Goal: Feedback & Contribution: Leave review/rating

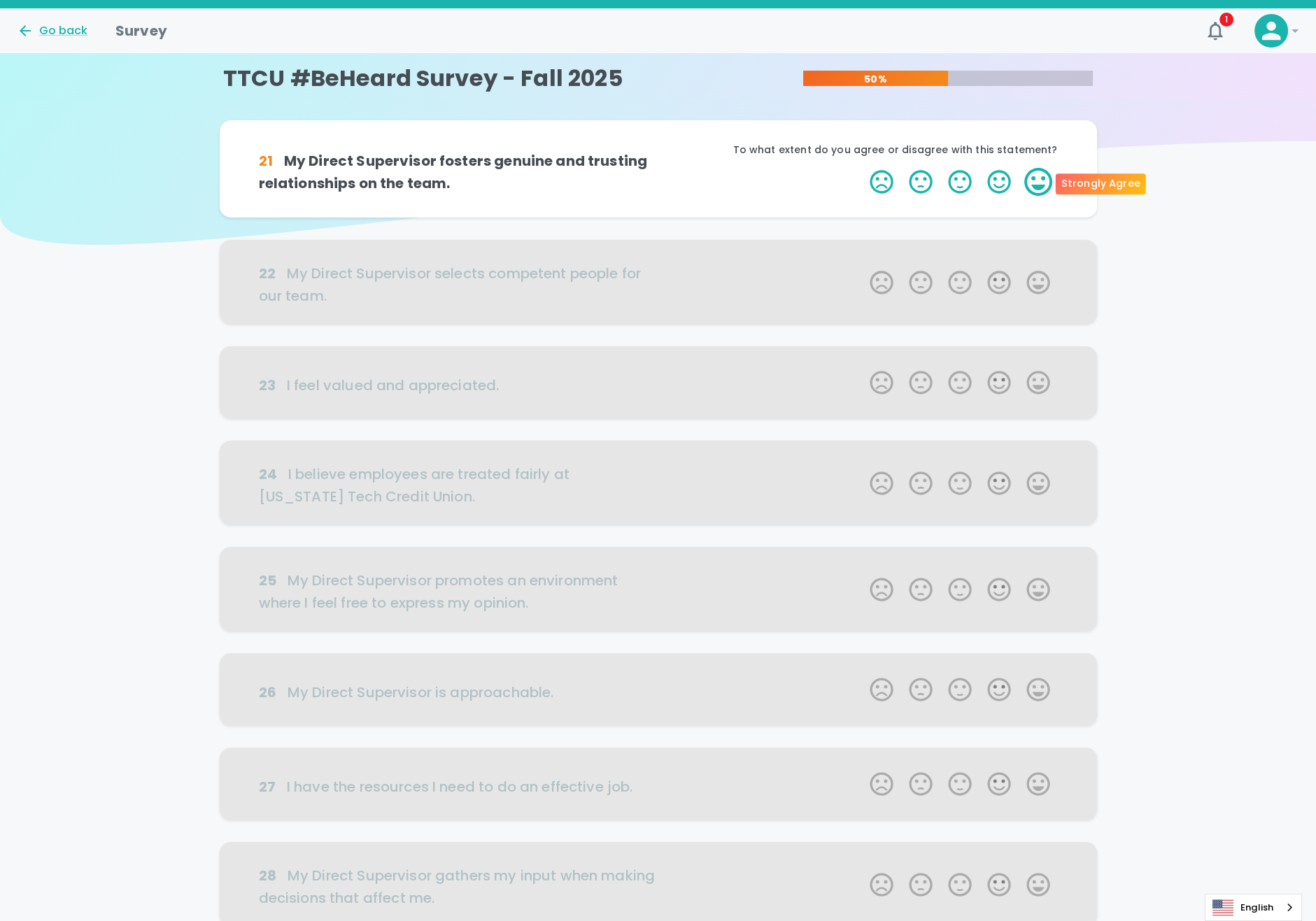
click at [1043, 180] on label "5 Stars" at bounding box center [1038, 182] width 40 height 28
click at [862, 168] on input "5 Stars" at bounding box center [862, 167] width 1 height 1
click at [1043, 180] on label "5 Stars" at bounding box center [1038, 182] width 40 height 28
click at [862, 168] on input "5 Stars" at bounding box center [862, 167] width 1 height 1
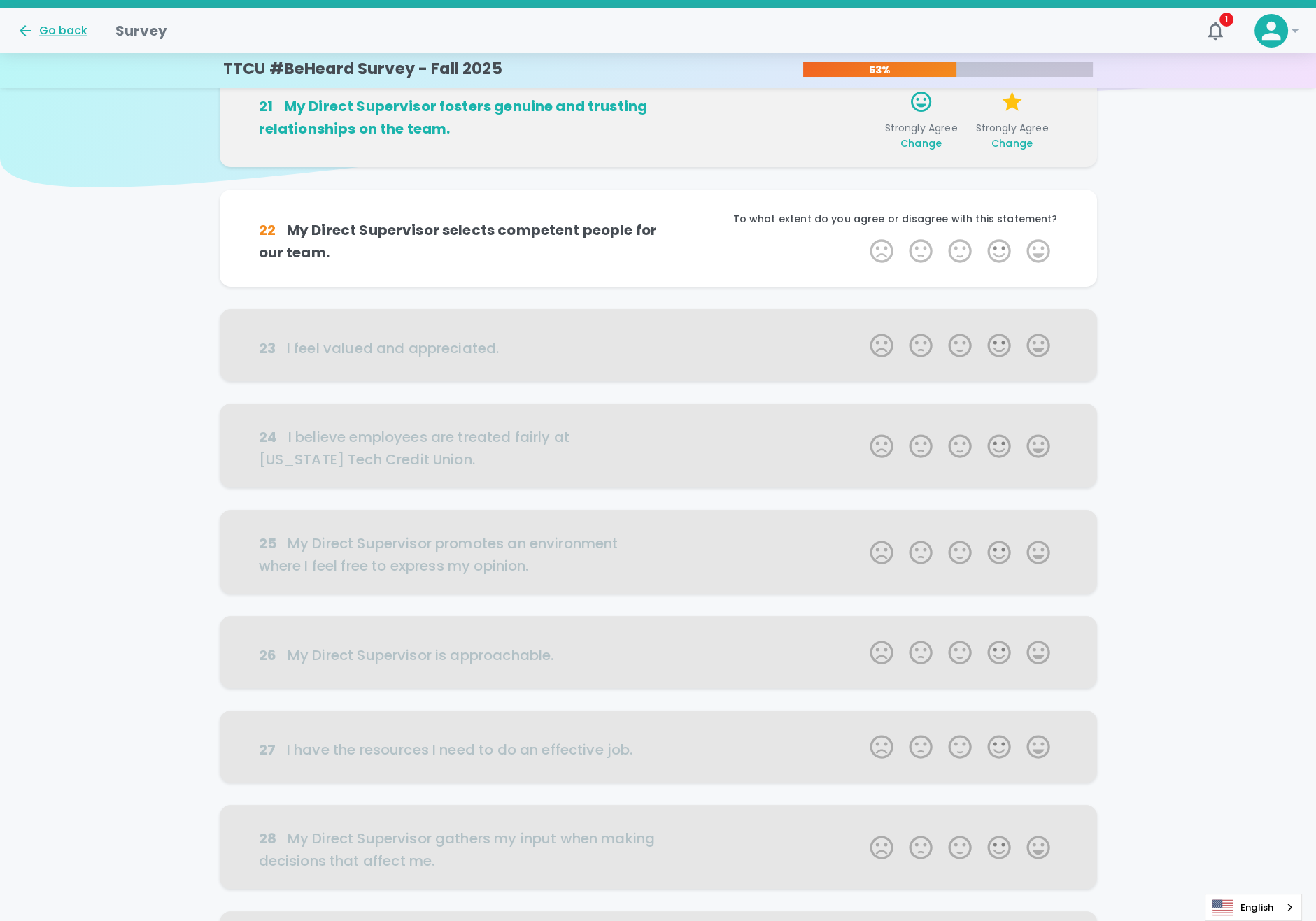
scroll to position [123, 0]
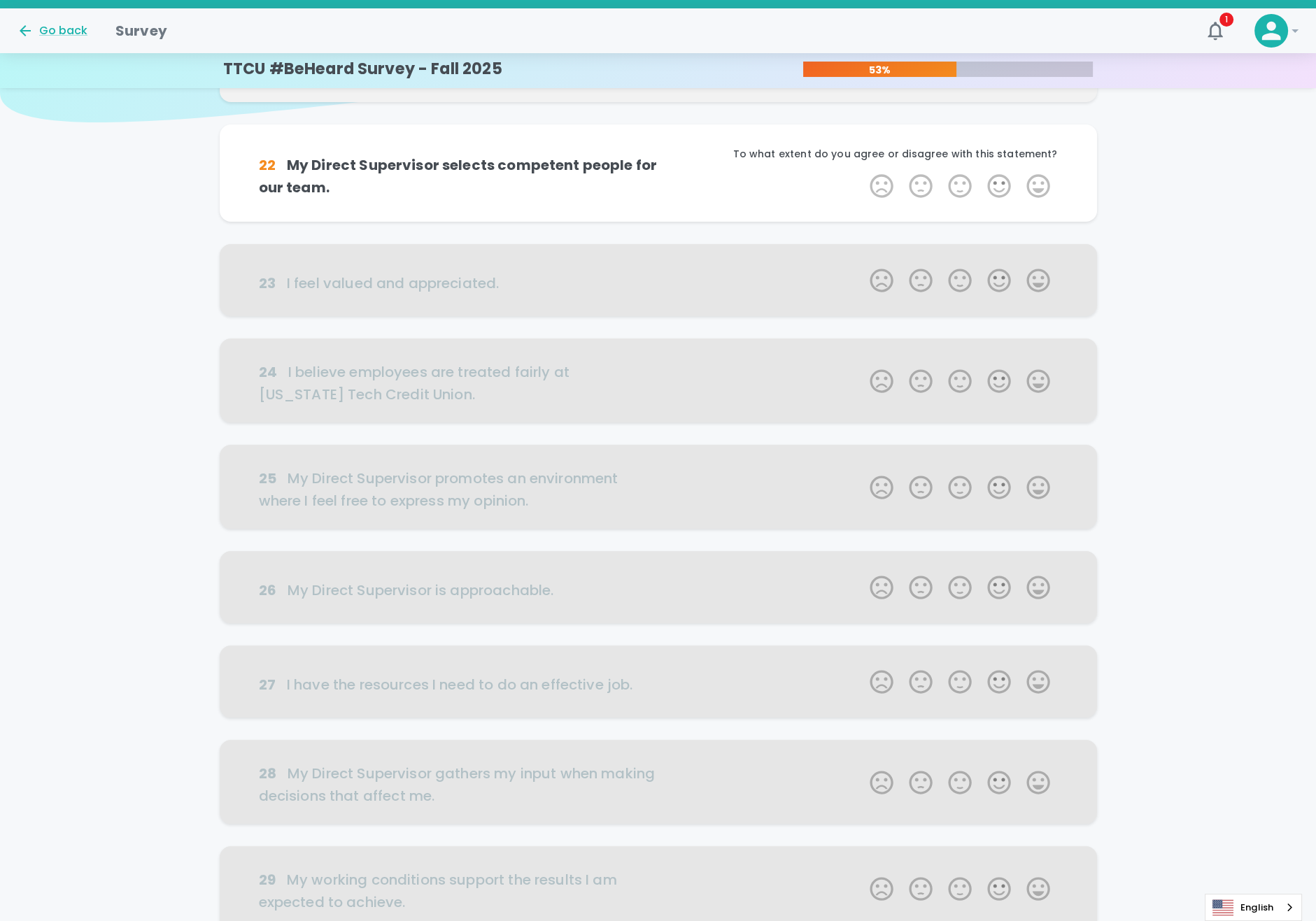
click at [1043, 180] on label "5 Stars" at bounding box center [1038, 187] width 40 height 28
click at [862, 173] on input "5 Stars" at bounding box center [862, 172] width 1 height 1
click at [1049, 189] on label "5 Stars" at bounding box center [1038, 187] width 40 height 28
click at [862, 173] on input "5 Stars" at bounding box center [862, 172] width 1 height 1
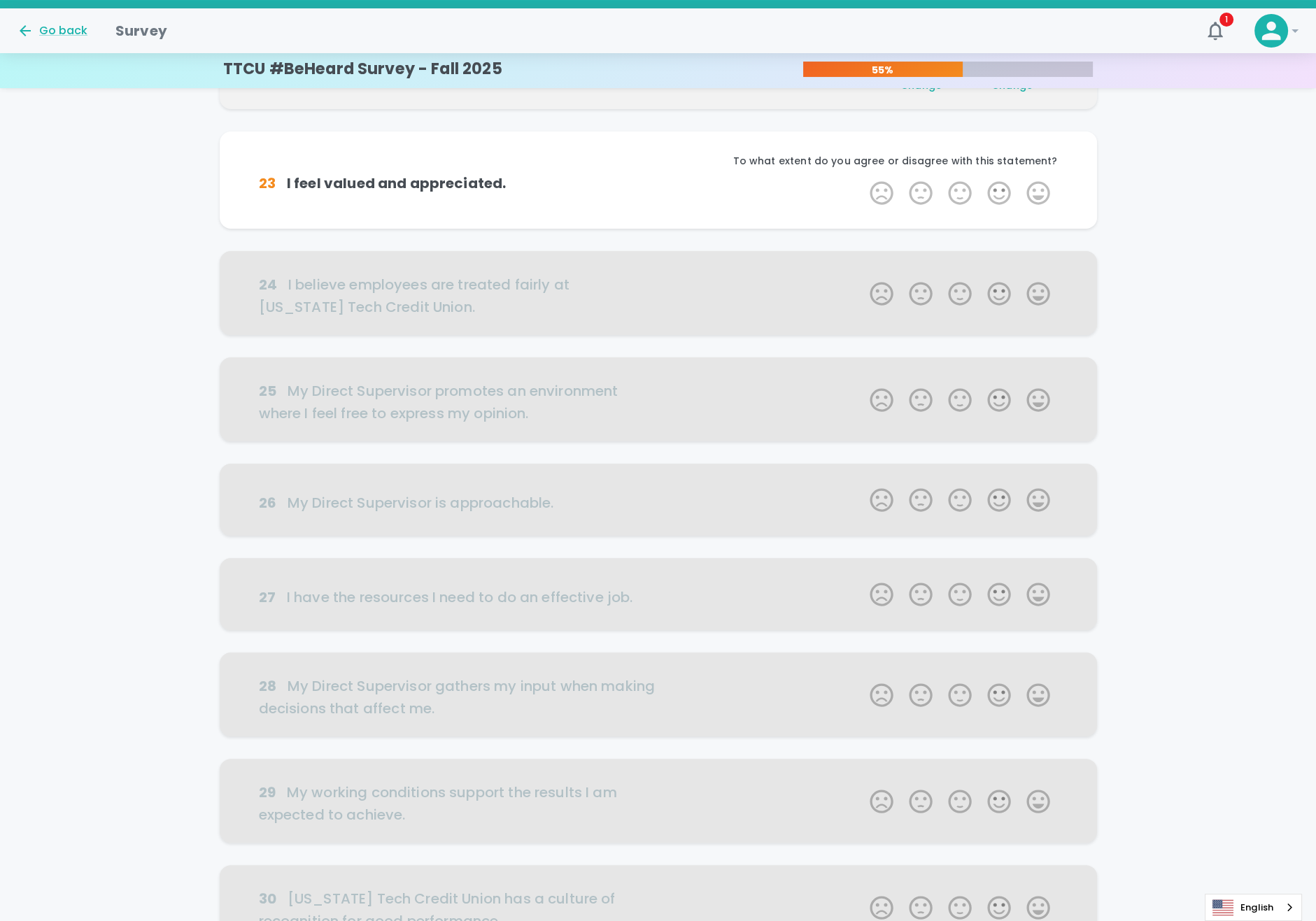
scroll to position [245, 0]
click at [1049, 189] on label "5 Stars" at bounding box center [1038, 191] width 40 height 28
click at [862, 177] on input "5 Stars" at bounding box center [862, 176] width 1 height 1
click at [1049, 189] on label "5 Stars" at bounding box center [1038, 191] width 40 height 28
click at [862, 177] on input "5 Stars" at bounding box center [862, 176] width 1 height 1
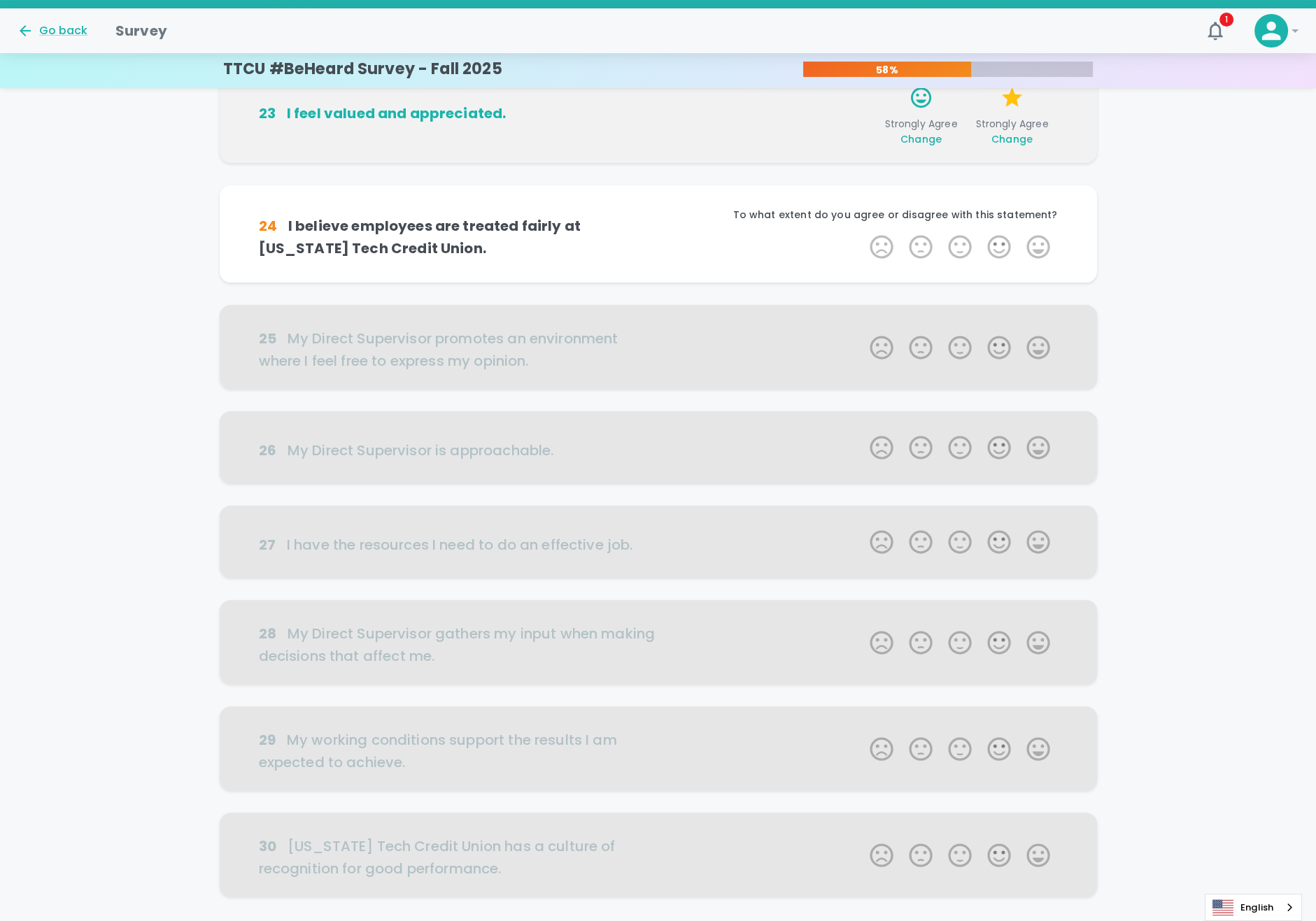
scroll to position [369, 0]
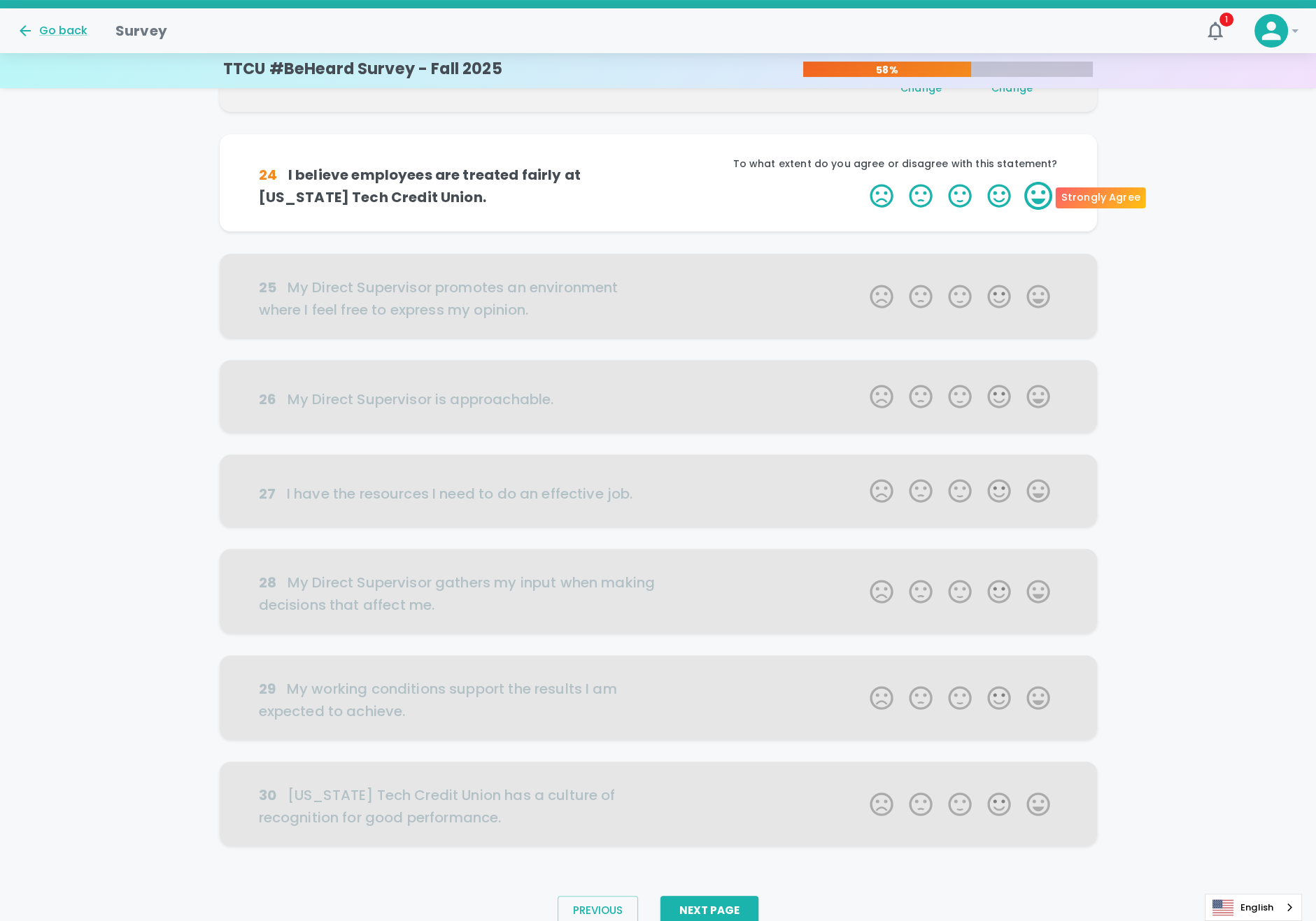
click at [1048, 196] on label "5 Stars" at bounding box center [1038, 196] width 40 height 28
click at [862, 182] on input "5 Stars" at bounding box center [862, 181] width 1 height 1
click at [1048, 196] on label "5 Stars" at bounding box center [1038, 196] width 40 height 28
click at [862, 182] on input "5 Stars" at bounding box center [862, 181] width 1 height 1
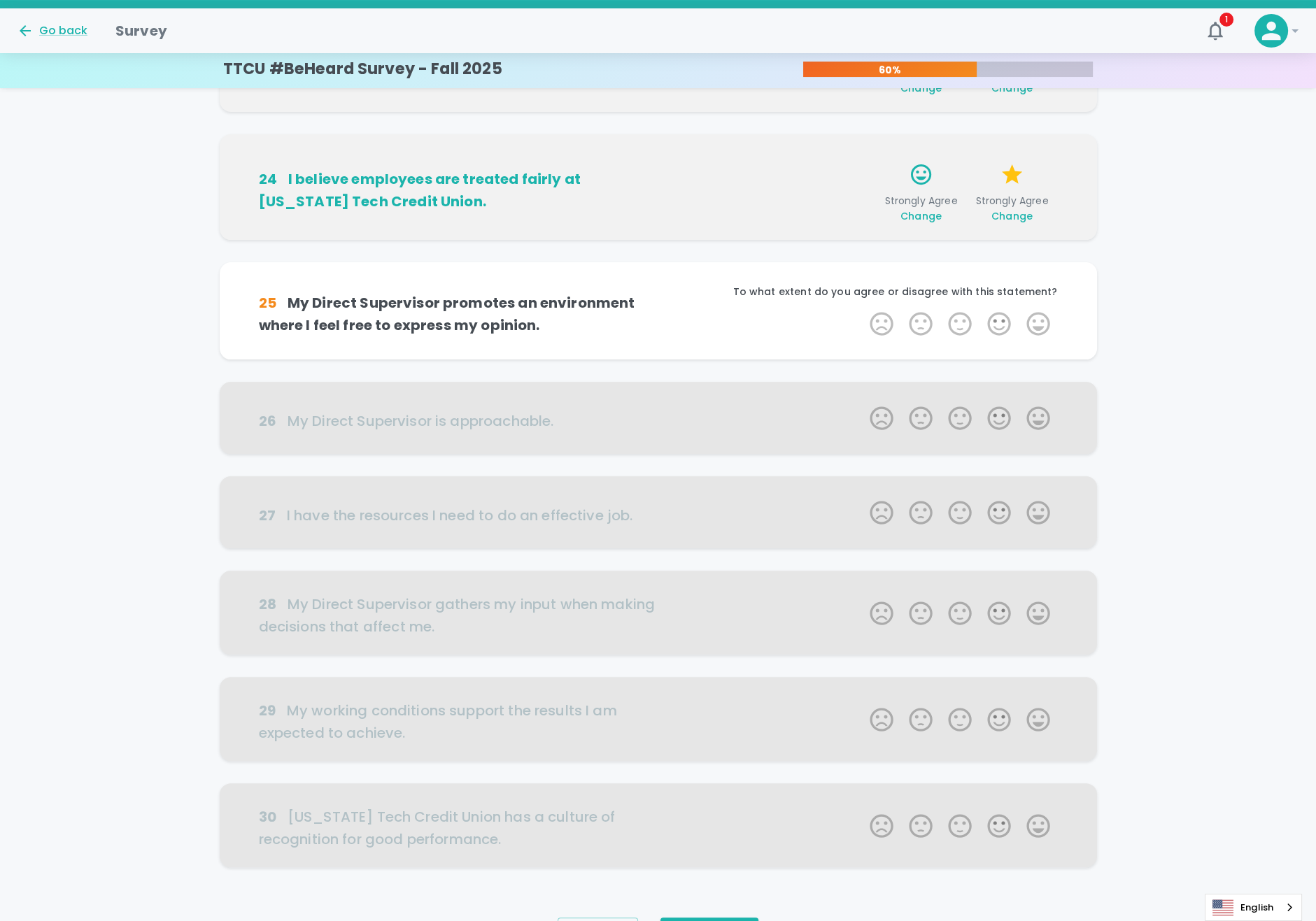
scroll to position [430, 0]
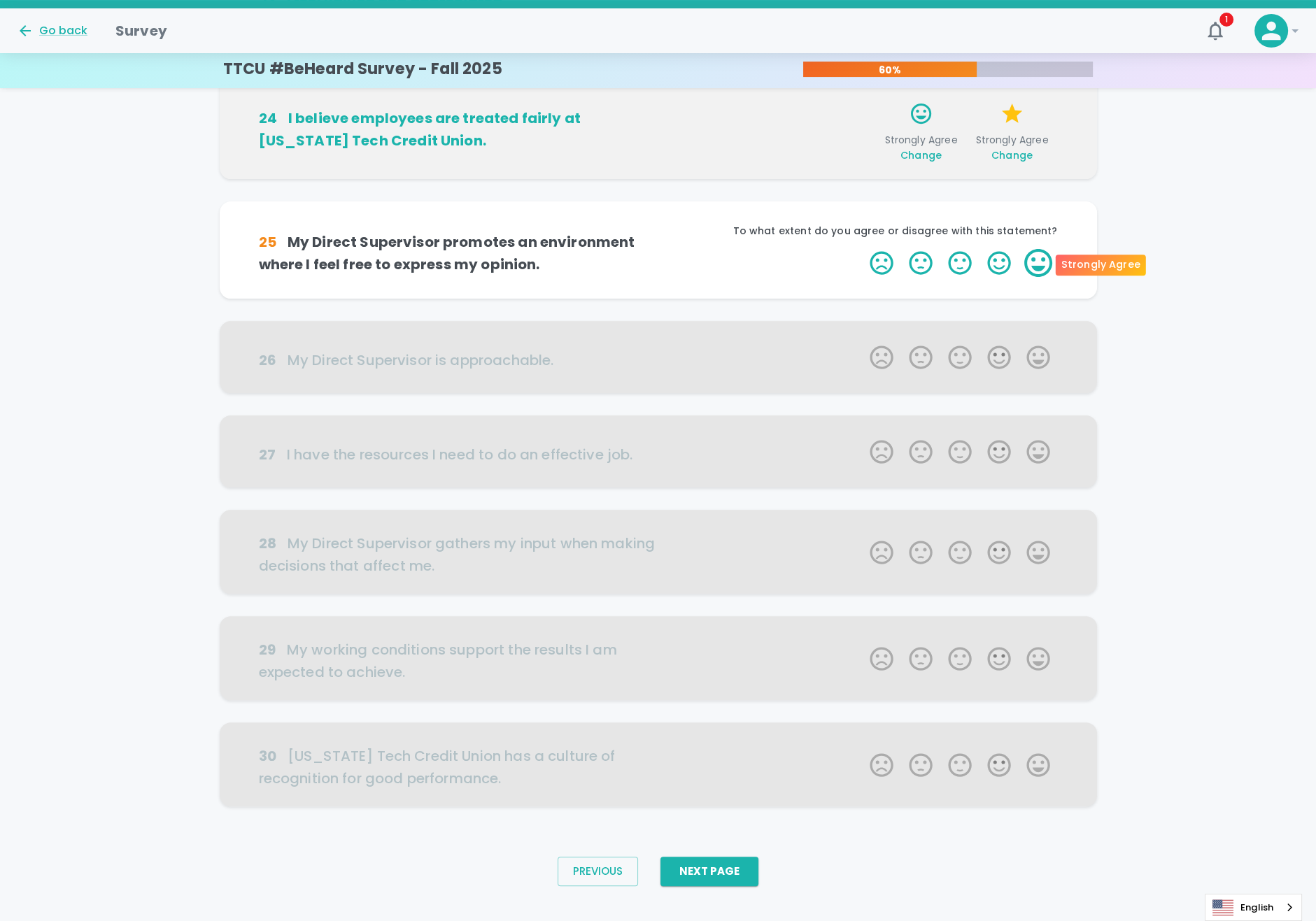
click at [1048, 263] on label "5 Stars" at bounding box center [1038, 263] width 40 height 28
click at [862, 249] on input "5 Stars" at bounding box center [862, 248] width 1 height 1
click at [1045, 262] on label "5 Stars" at bounding box center [1038, 263] width 40 height 28
click at [862, 249] on input "5 Stars" at bounding box center [862, 248] width 1 height 1
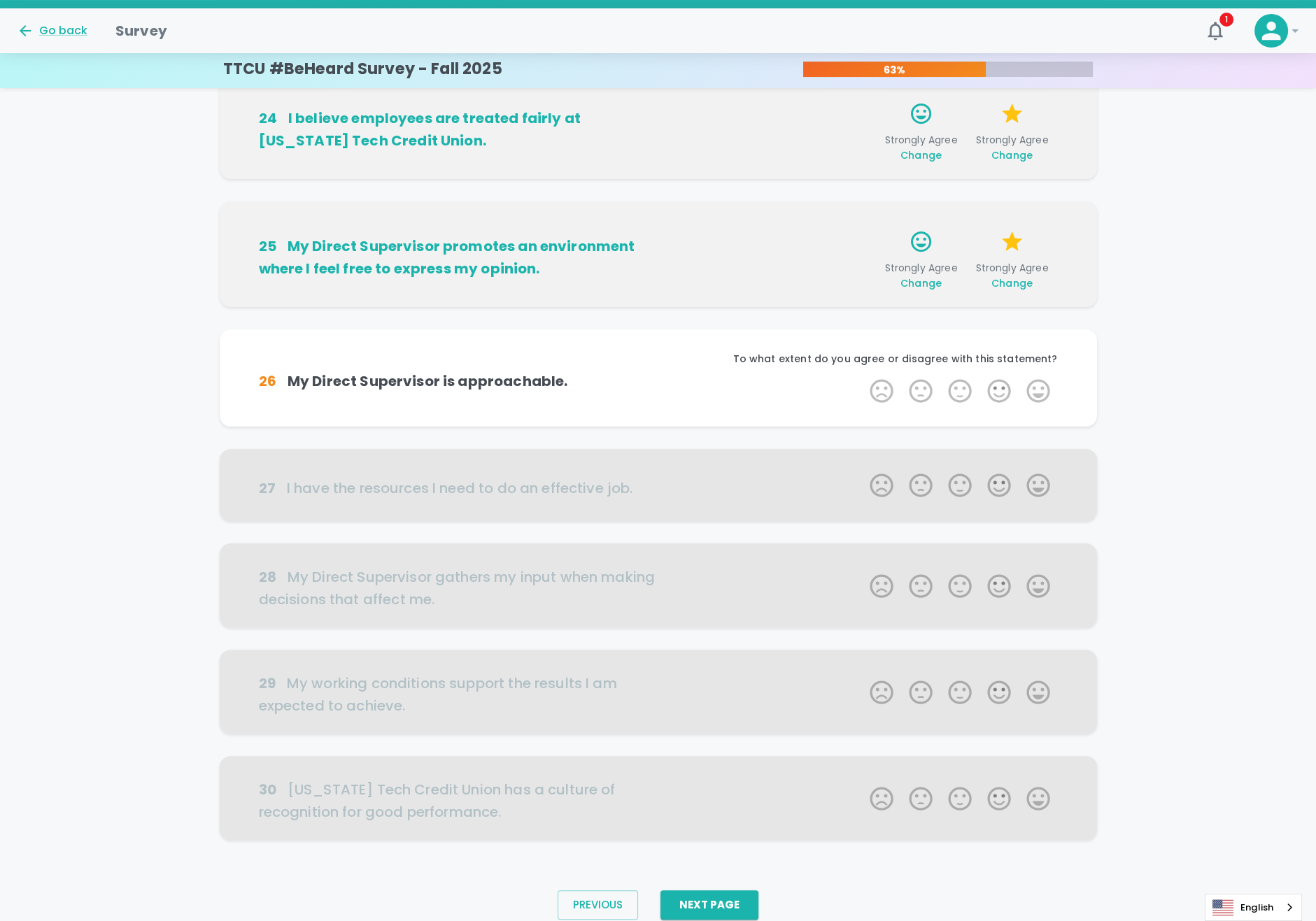
scroll to position [452, 0]
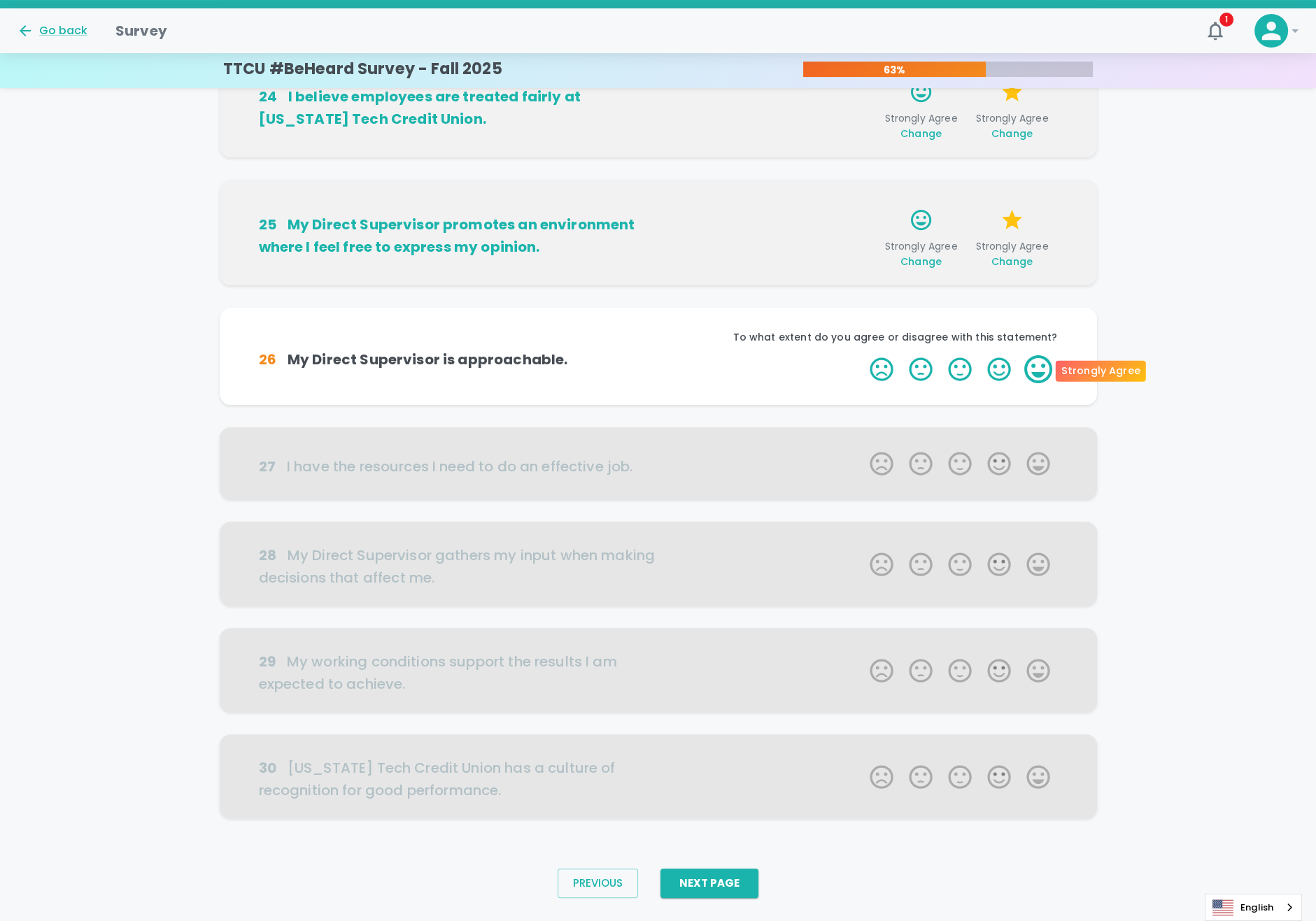
click at [1042, 373] on label "5 Stars" at bounding box center [1038, 370] width 40 height 28
click at [862, 355] on input "5 Stars" at bounding box center [862, 354] width 1 height 1
click at [1042, 373] on label "5 Stars" at bounding box center [1038, 370] width 40 height 28
click at [862, 355] on input "5 Stars" at bounding box center [862, 354] width 1 height 1
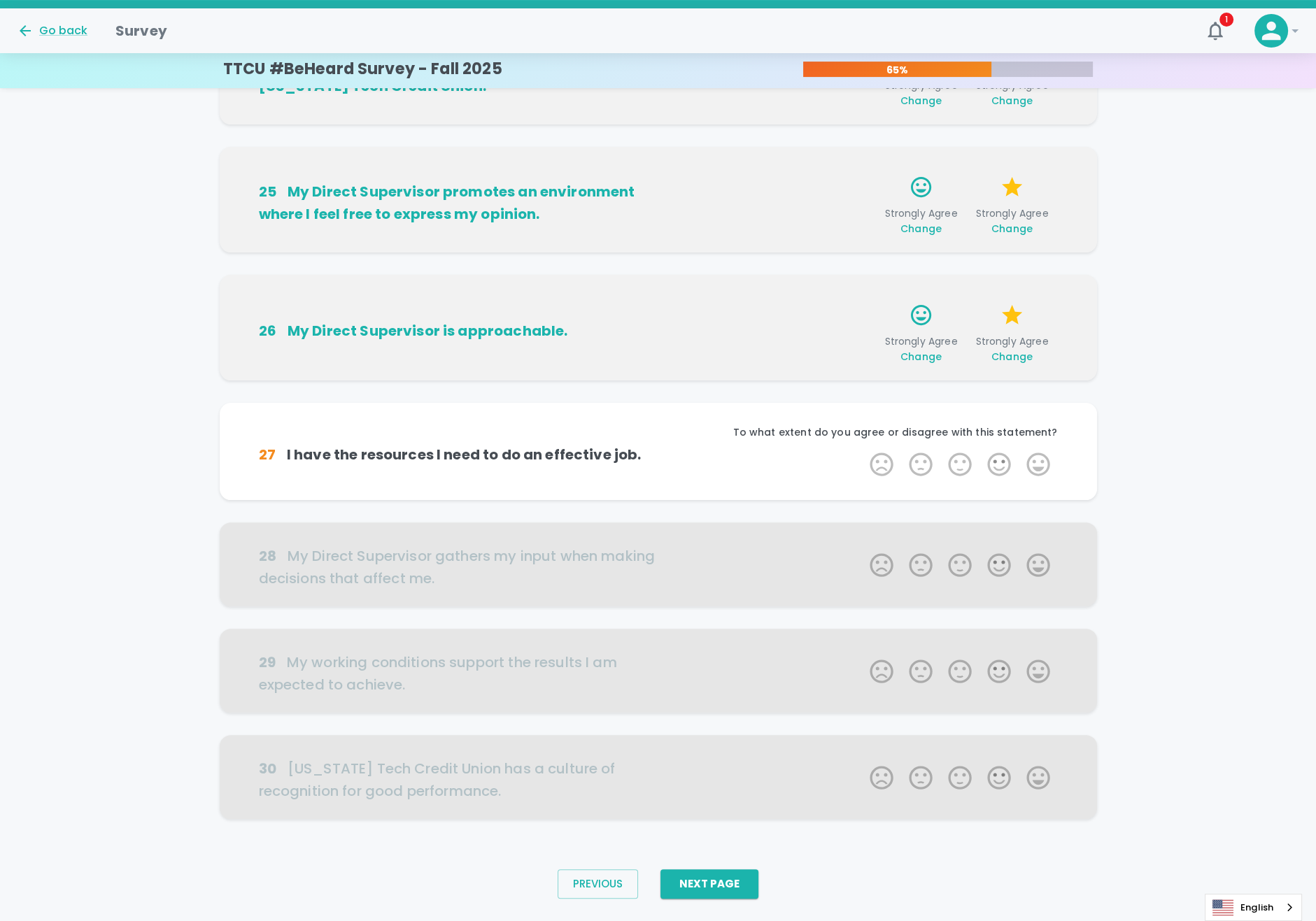
scroll to position [485, 0]
click at [930, 464] on label "2 Stars" at bounding box center [921, 464] width 40 height 28
click at [862, 450] on input "2 Stars" at bounding box center [862, 449] width 1 height 1
click at [1048, 463] on label "5 Stars" at bounding box center [1038, 464] width 40 height 28
click at [862, 450] on input "5 Stars" at bounding box center [862, 449] width 1 height 1
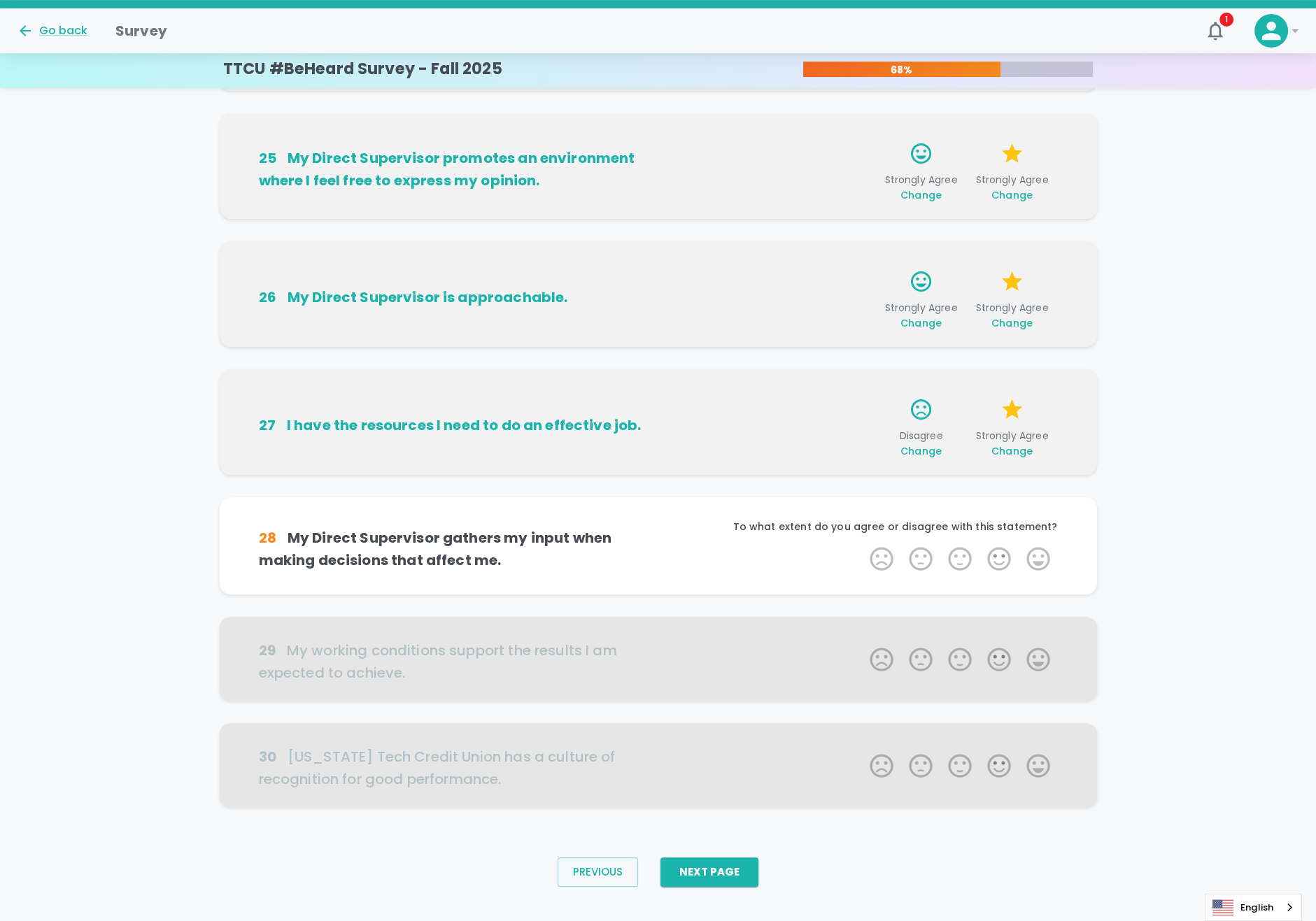
scroll to position [518, 0]
click at [1032, 552] on label "5 Stars" at bounding box center [1038, 559] width 40 height 28
click at [862, 545] on input "5 Stars" at bounding box center [862, 544] width 1 height 1
click at [1040, 561] on label "5 Stars" at bounding box center [1038, 559] width 40 height 28
click at [862, 545] on input "5 Stars" at bounding box center [862, 544] width 1 height 1
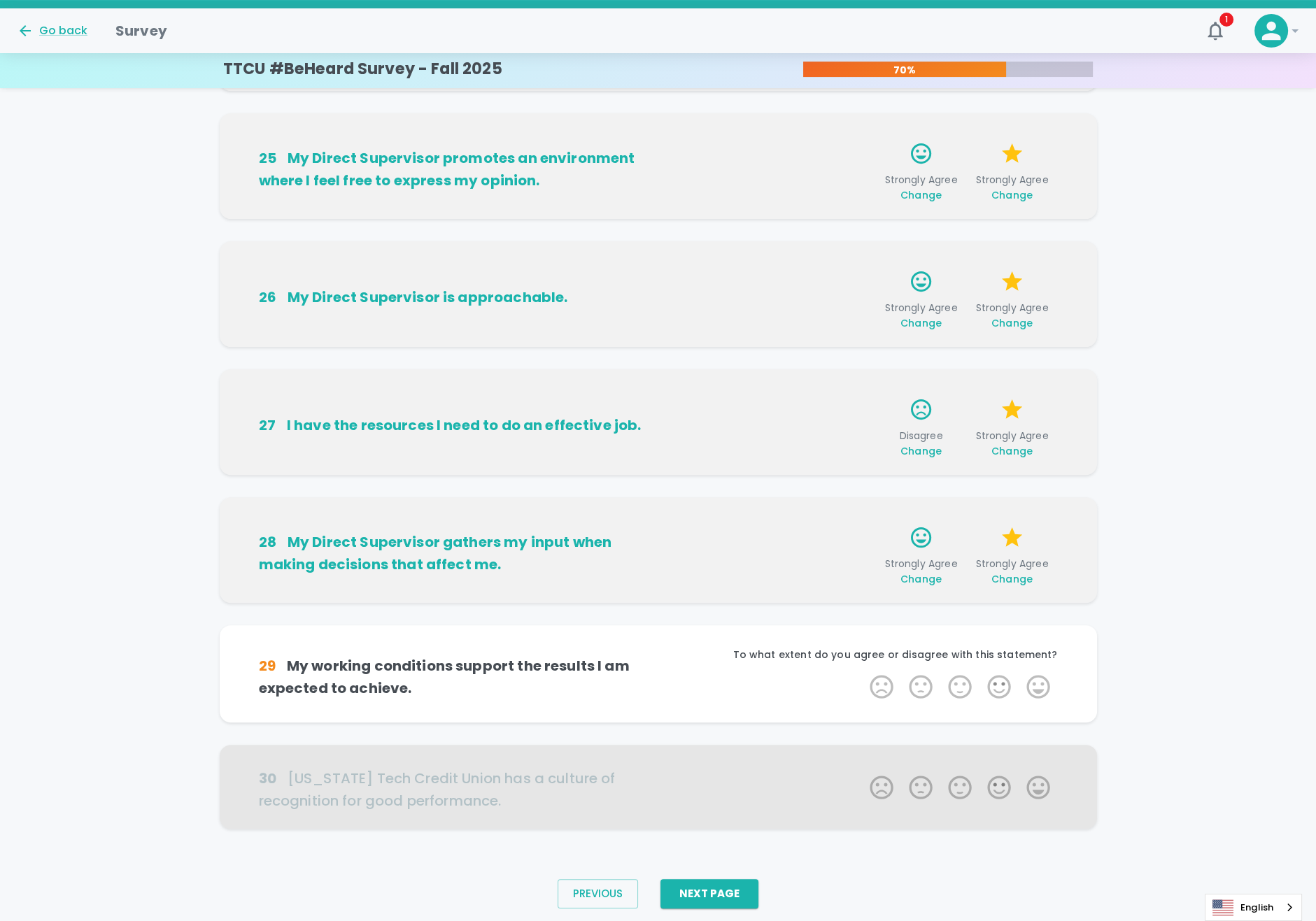
scroll to position [539, 0]
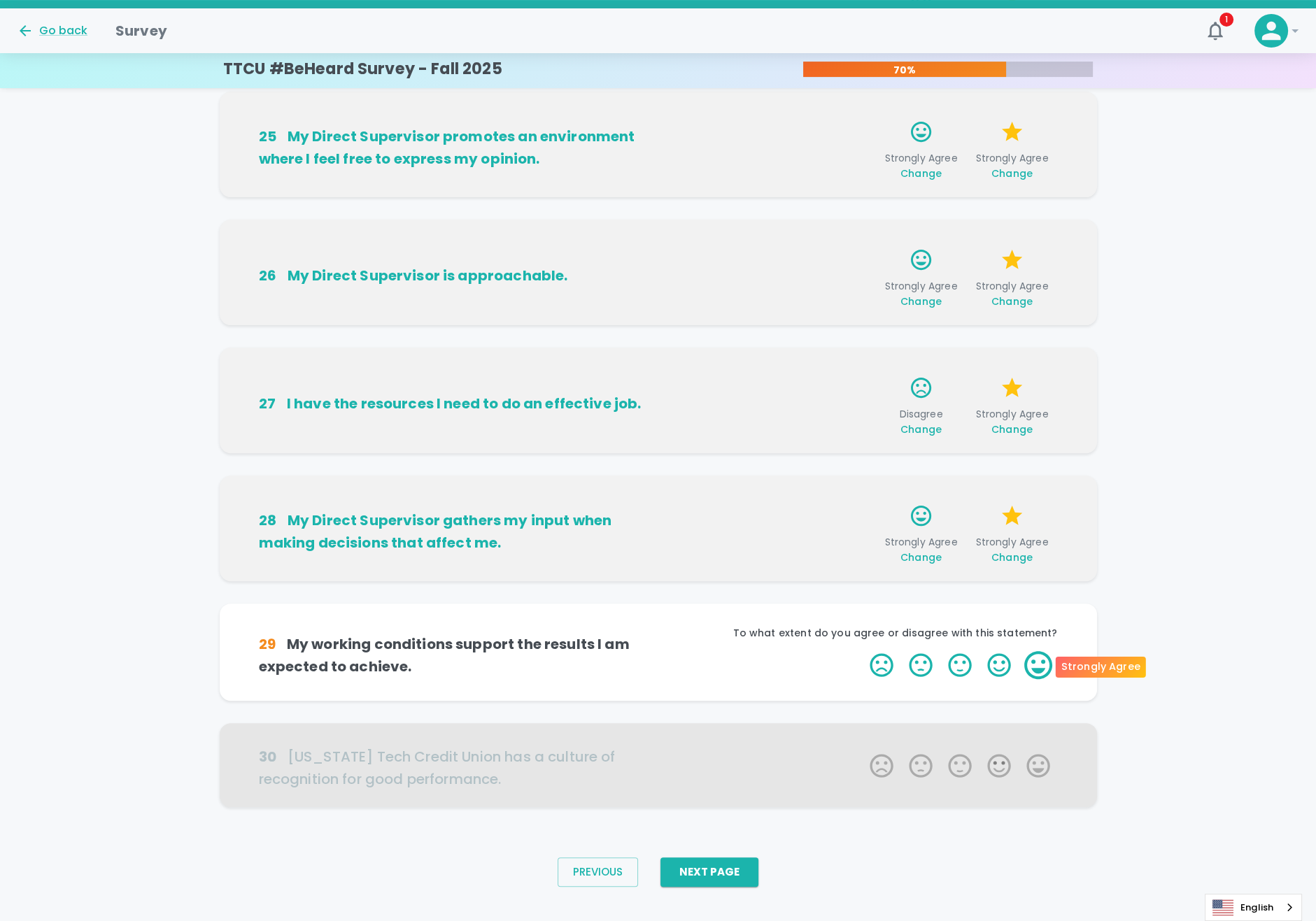
click at [1045, 658] on label "5 Stars" at bounding box center [1038, 666] width 40 height 28
click at [862, 651] on input "5 Stars" at bounding box center [862, 650] width 1 height 1
click at [1040, 661] on label "5 Stars" at bounding box center [1038, 666] width 40 height 28
click at [862, 651] on input "5 Stars" at bounding box center [862, 650] width 1 height 1
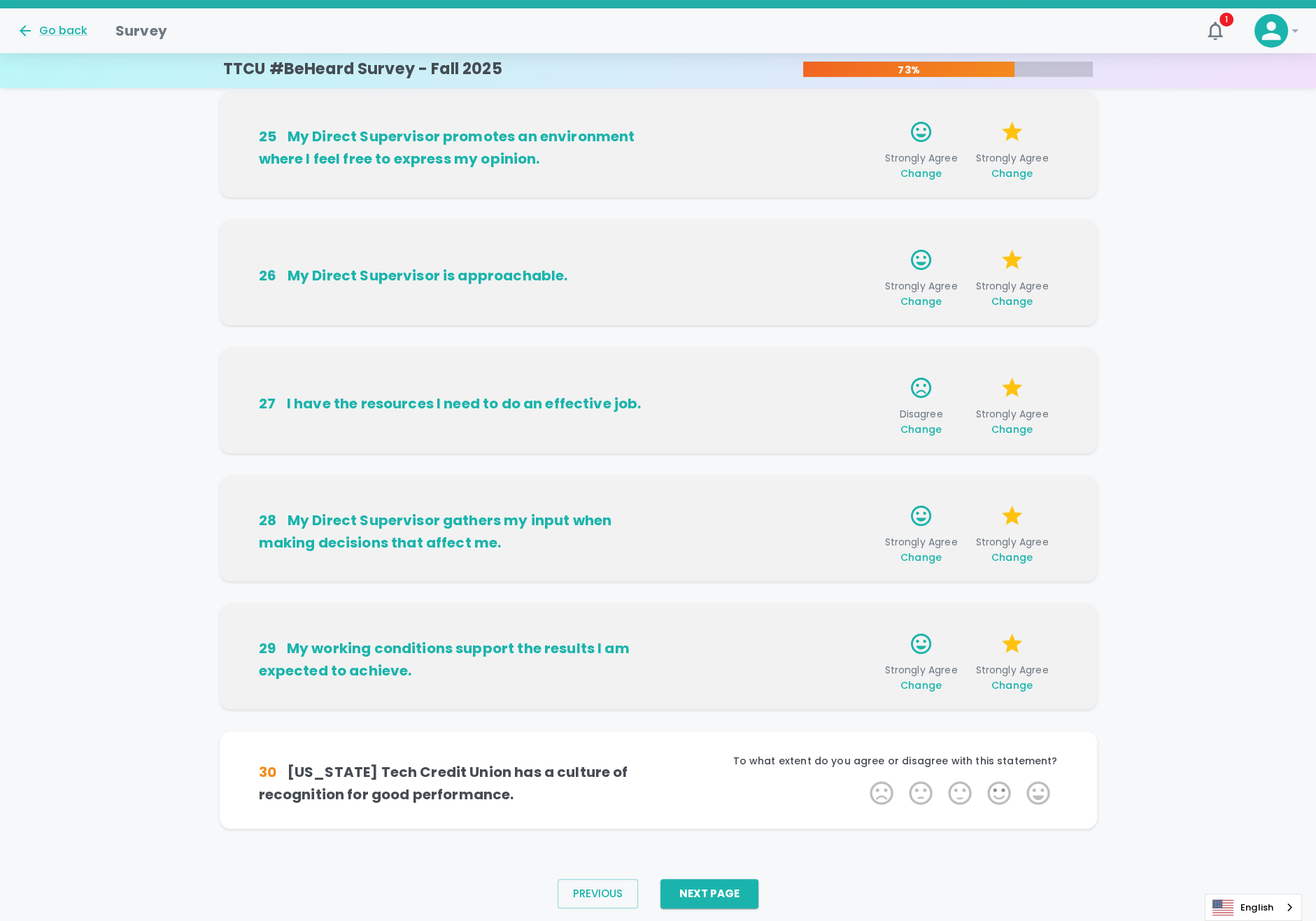
scroll to position [561, 0]
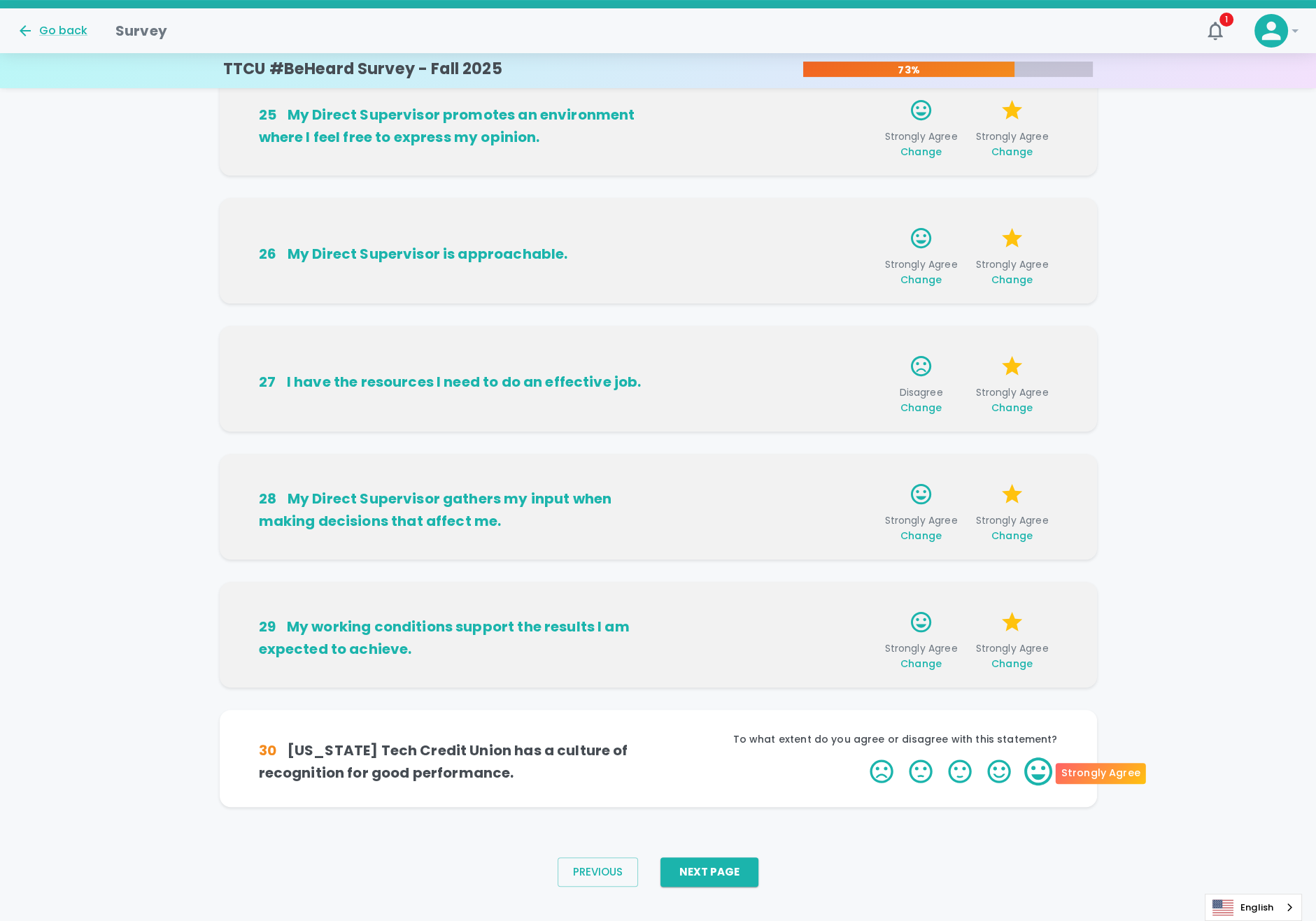
click at [1045, 764] on label "5 Stars" at bounding box center [1038, 772] width 40 height 28
click at [862, 758] on input "5 Stars" at bounding box center [862, 757] width 1 height 1
click at [1045, 764] on label "5 Stars" at bounding box center [1038, 772] width 40 height 28
click at [862, 758] on input "5 Stars" at bounding box center [862, 757] width 1 height 1
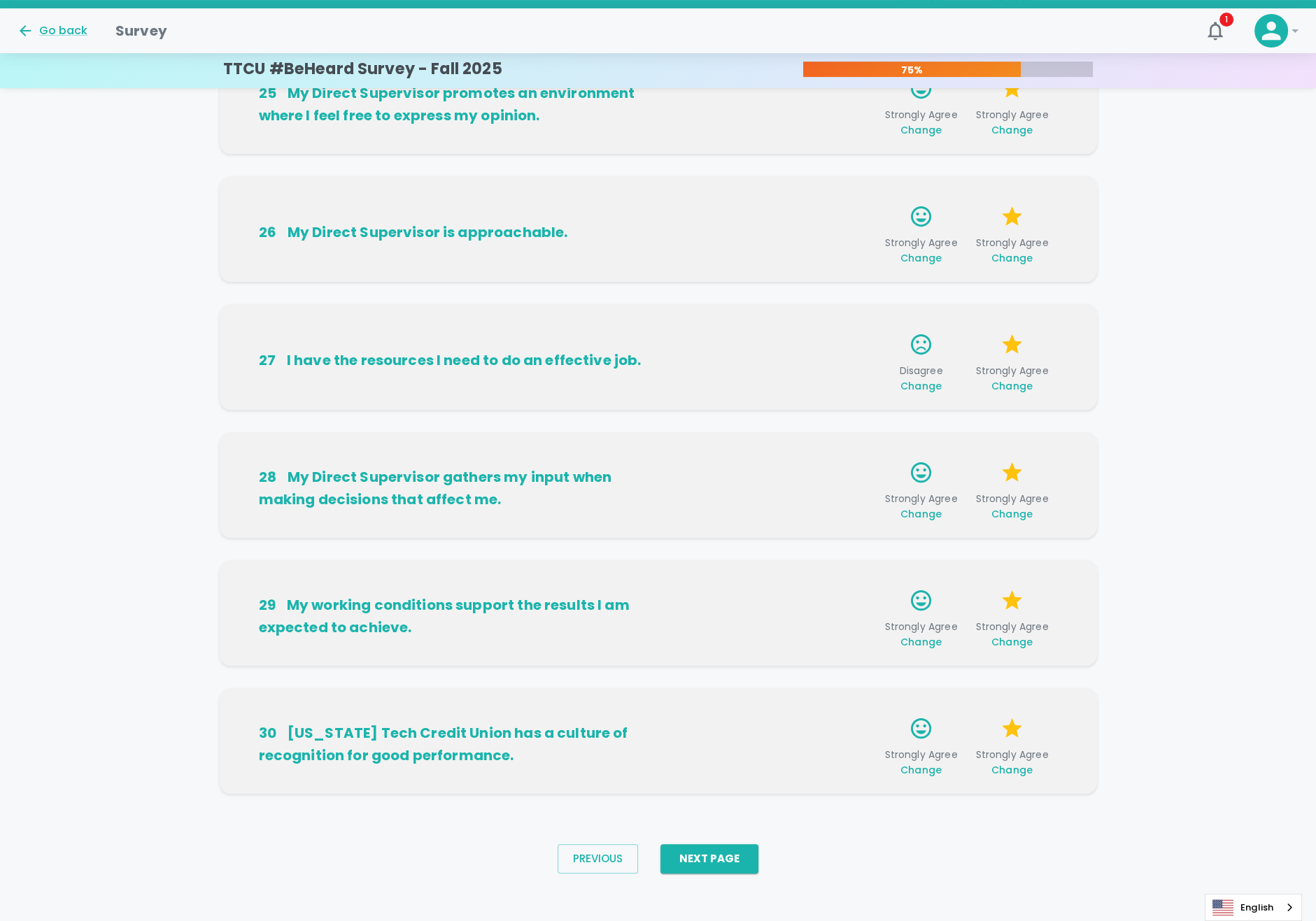
click at [707, 865] on button "Next Page" at bounding box center [710, 859] width 98 height 29
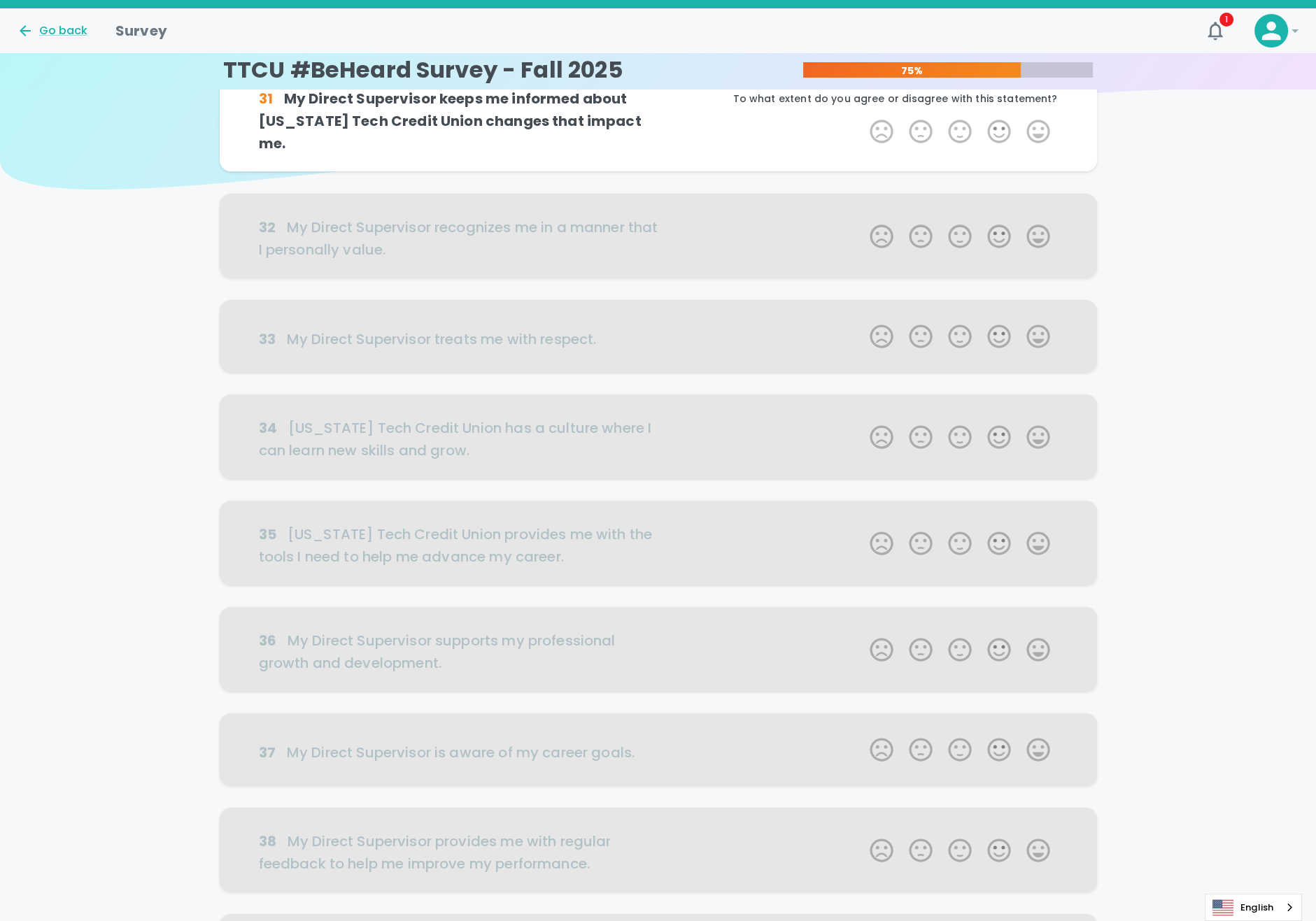
scroll to position [0, 0]
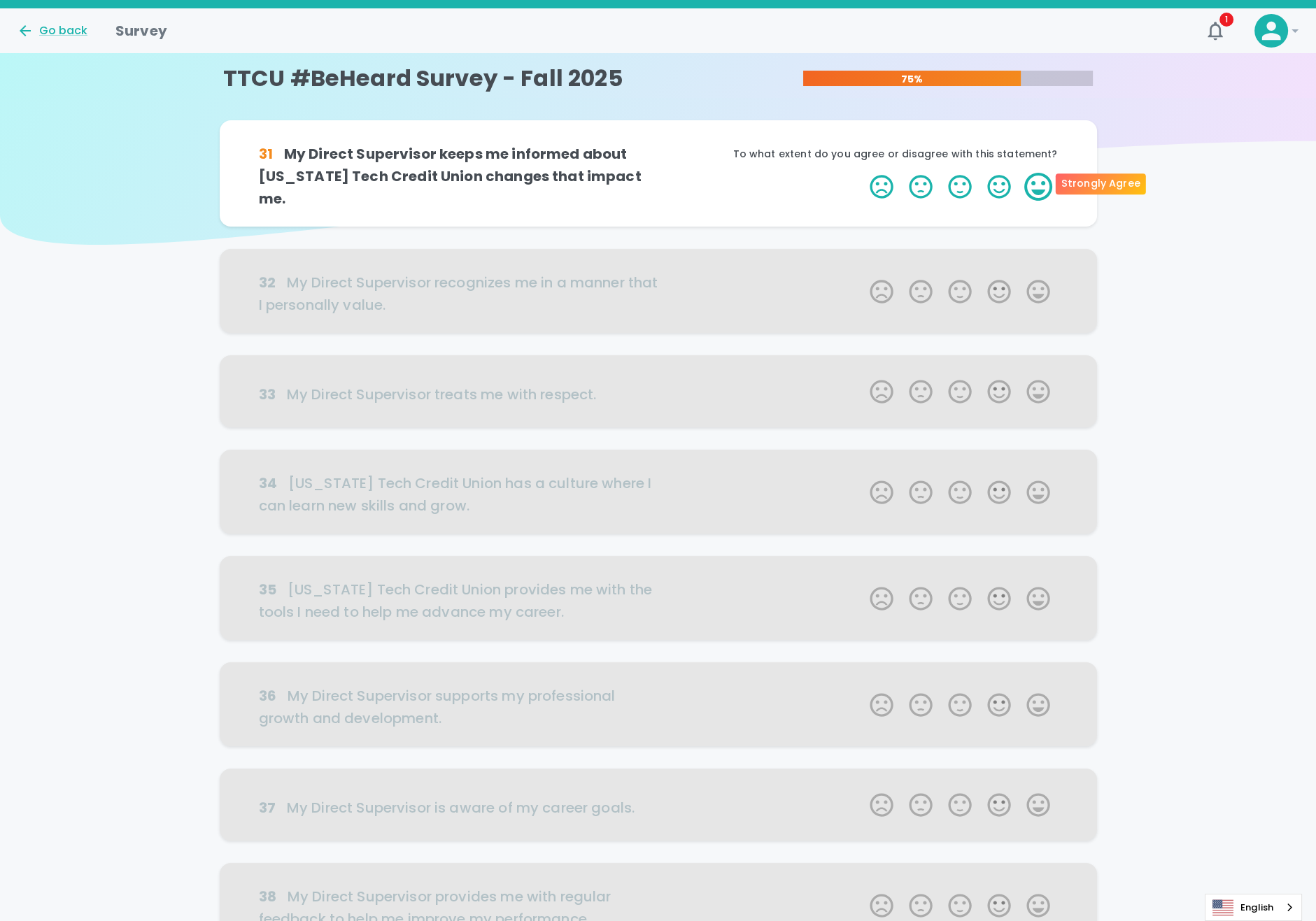
click at [1036, 184] on label "5 Stars" at bounding box center [1038, 187] width 40 height 28
click at [862, 173] on input "5 Stars" at bounding box center [862, 173] width 1 height 1
click at [1036, 184] on label "5 Stars" at bounding box center [1038, 187] width 40 height 28
click at [862, 173] on input "5 Stars" at bounding box center [862, 173] width 1 height 1
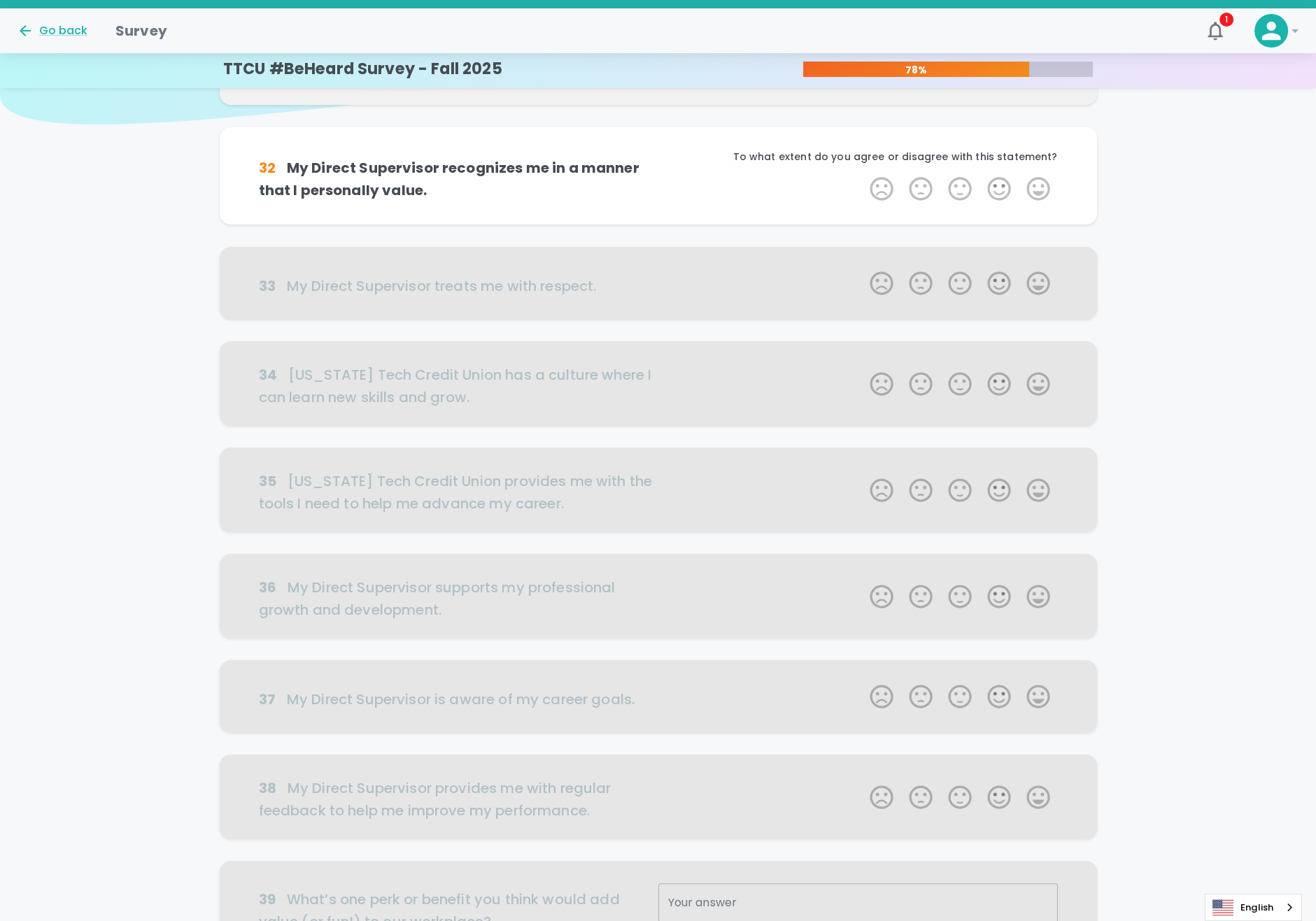
scroll to position [123, 0]
click at [1046, 189] on label "5 Stars" at bounding box center [1038, 187] width 40 height 28
click at [862, 173] on input "5 Stars" at bounding box center [862, 173] width 1 height 1
click at [1046, 189] on label "5 Stars" at bounding box center [1038, 187] width 40 height 28
click at [862, 173] on input "5 Stars" at bounding box center [862, 173] width 1 height 1
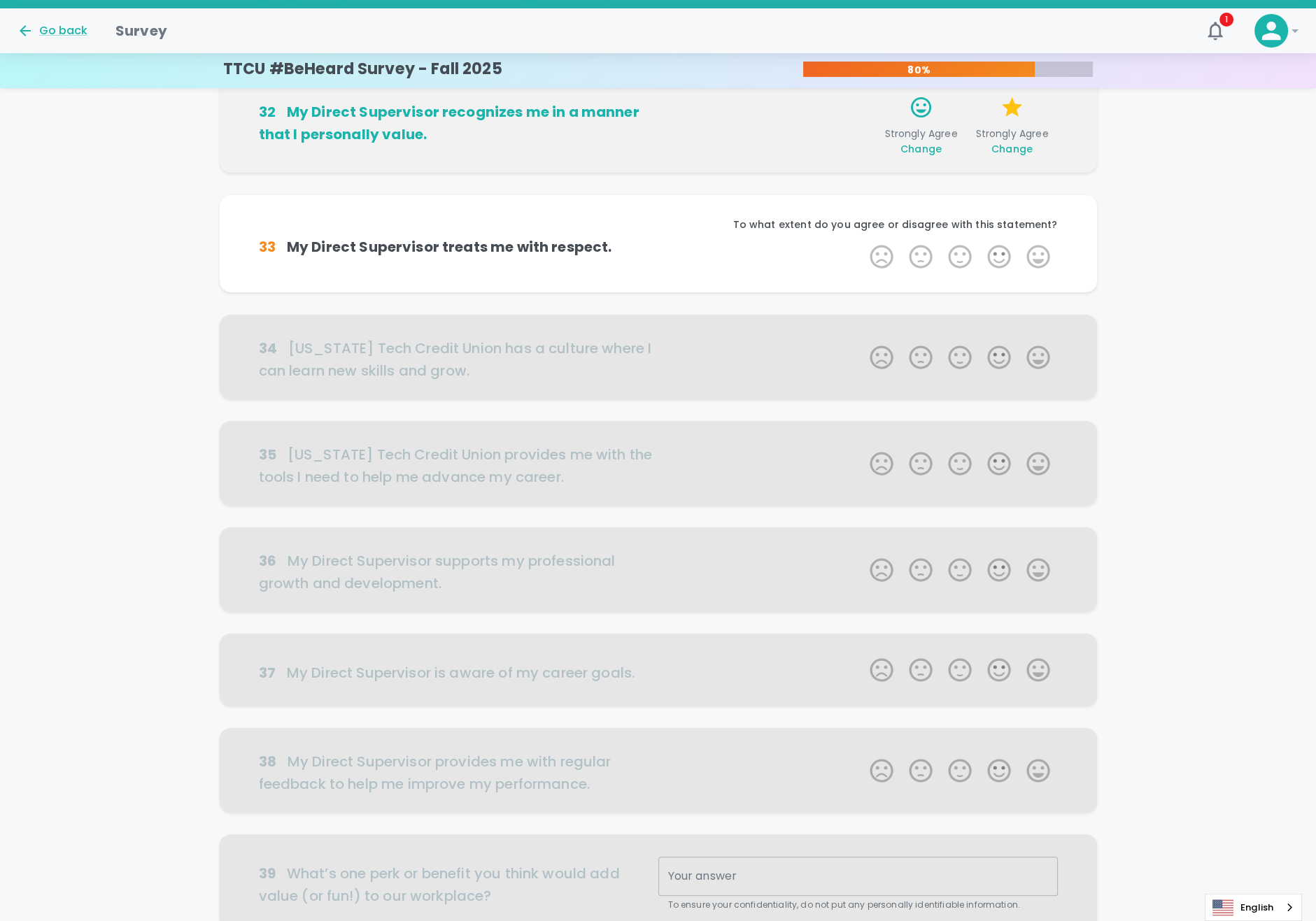
scroll to position [245, 0]
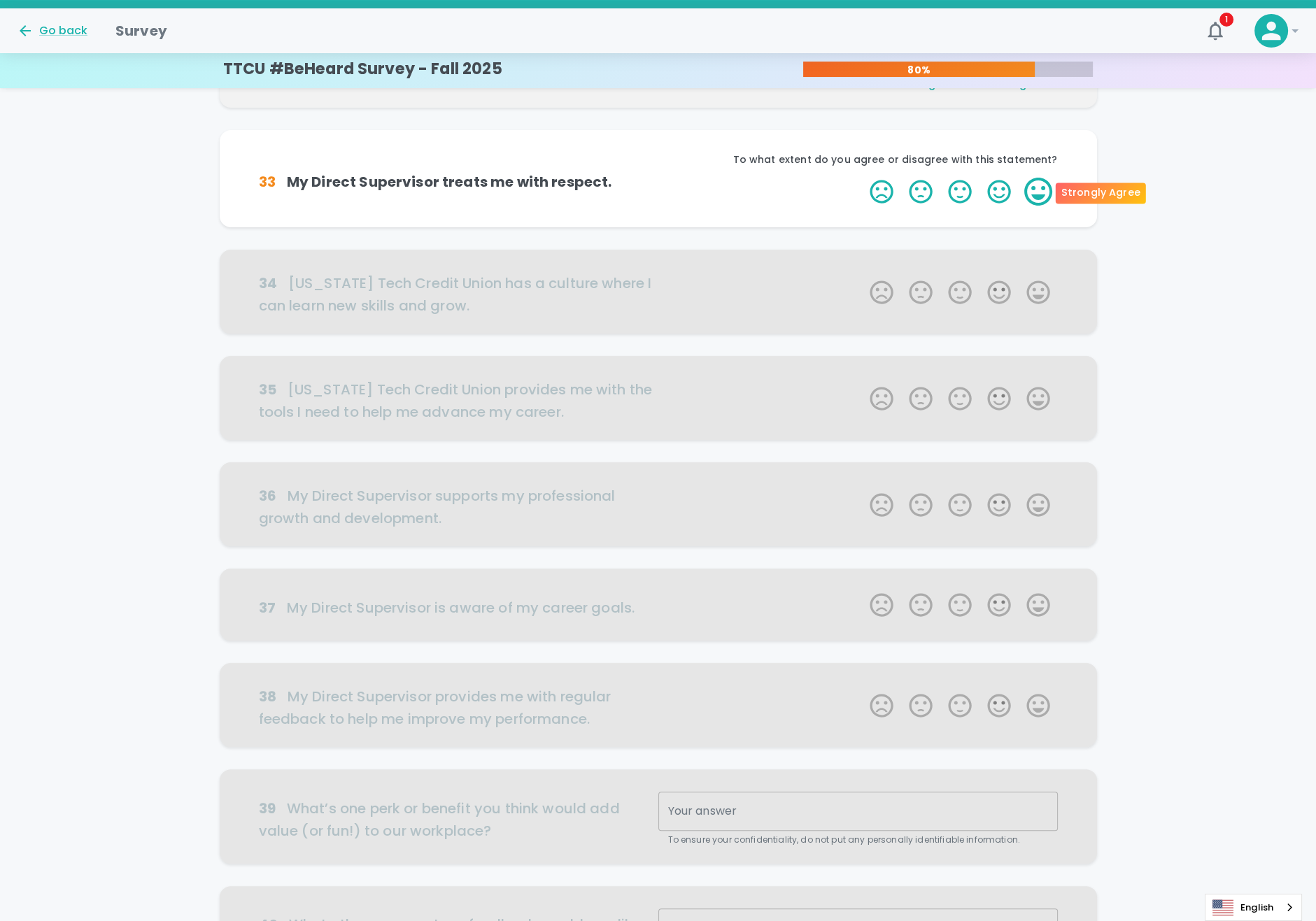
click at [1046, 189] on label "5 Stars" at bounding box center [1038, 191] width 40 height 28
click at [862, 177] on input "5 Stars" at bounding box center [862, 177] width 1 height 1
click at [1046, 189] on label "5 Stars" at bounding box center [1038, 191] width 40 height 28
click at [862, 177] on input "5 Stars" at bounding box center [862, 177] width 1 height 1
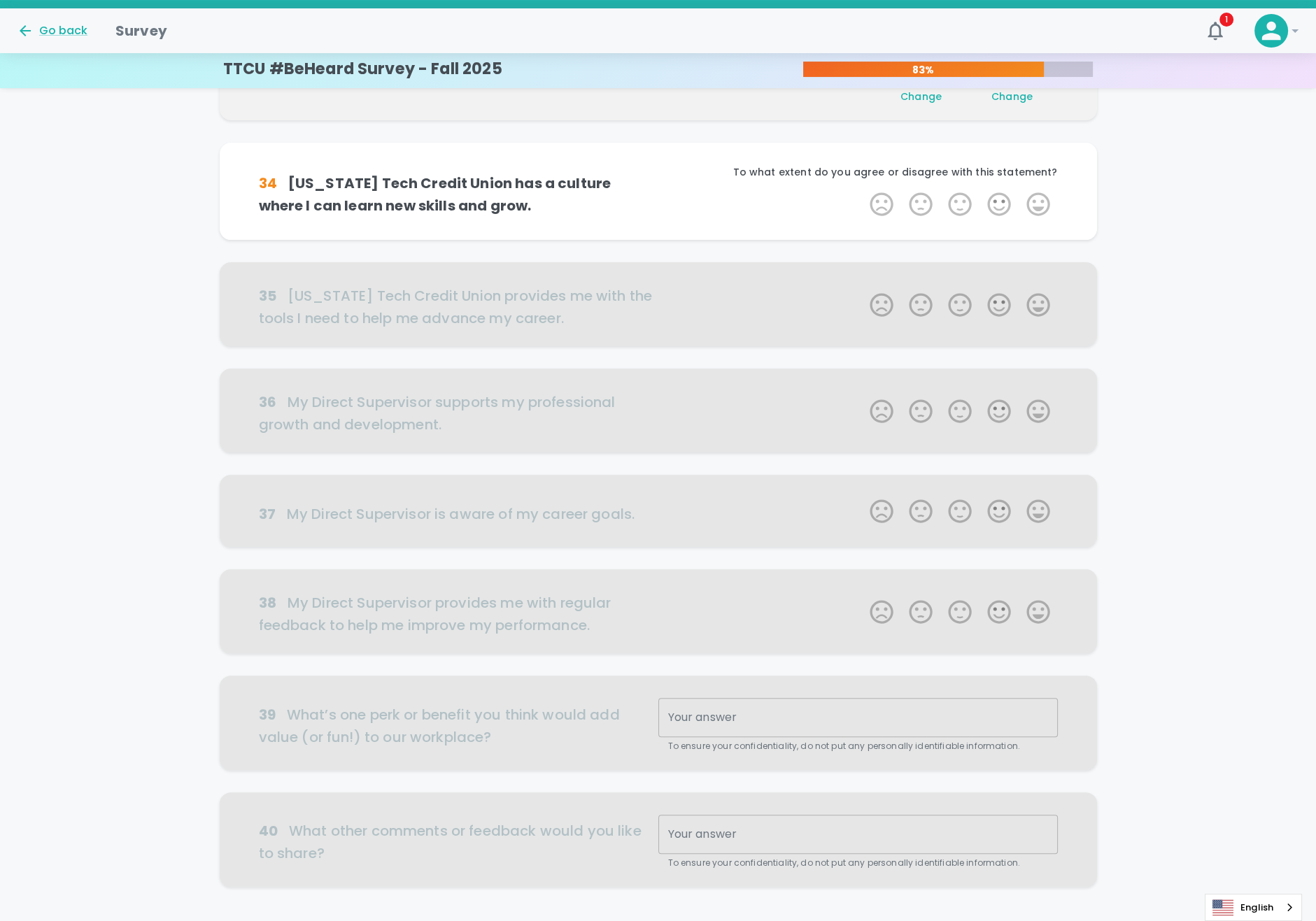
scroll to position [369, 0]
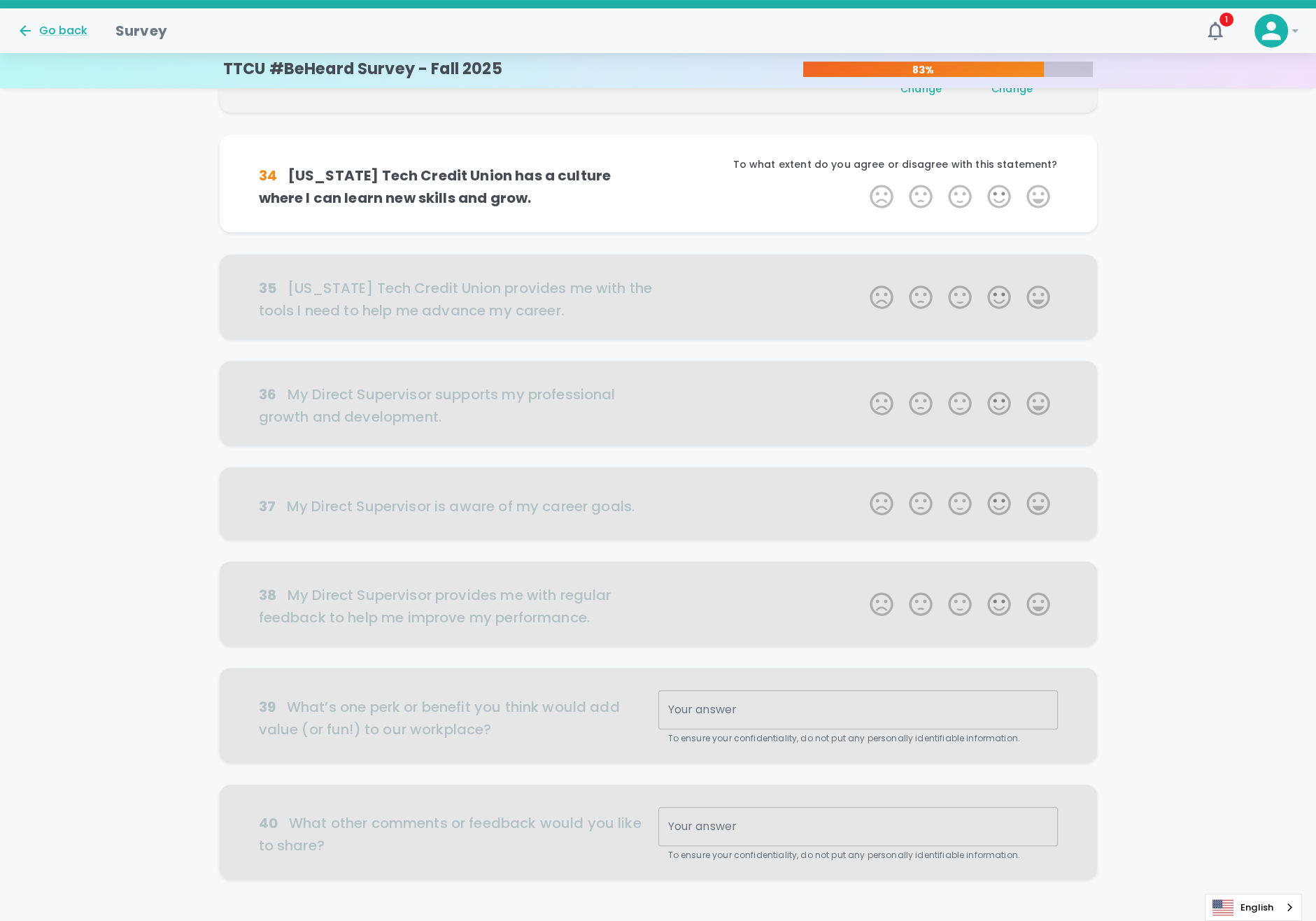
click at [1046, 189] on label "5 Stars" at bounding box center [1038, 197] width 40 height 28
click at [862, 183] on input "5 Stars" at bounding box center [862, 182] width 1 height 1
click at [1046, 189] on label "5 Stars" at bounding box center [1038, 197] width 40 height 28
click at [862, 183] on input "5 Stars" at bounding box center [862, 182] width 1 height 1
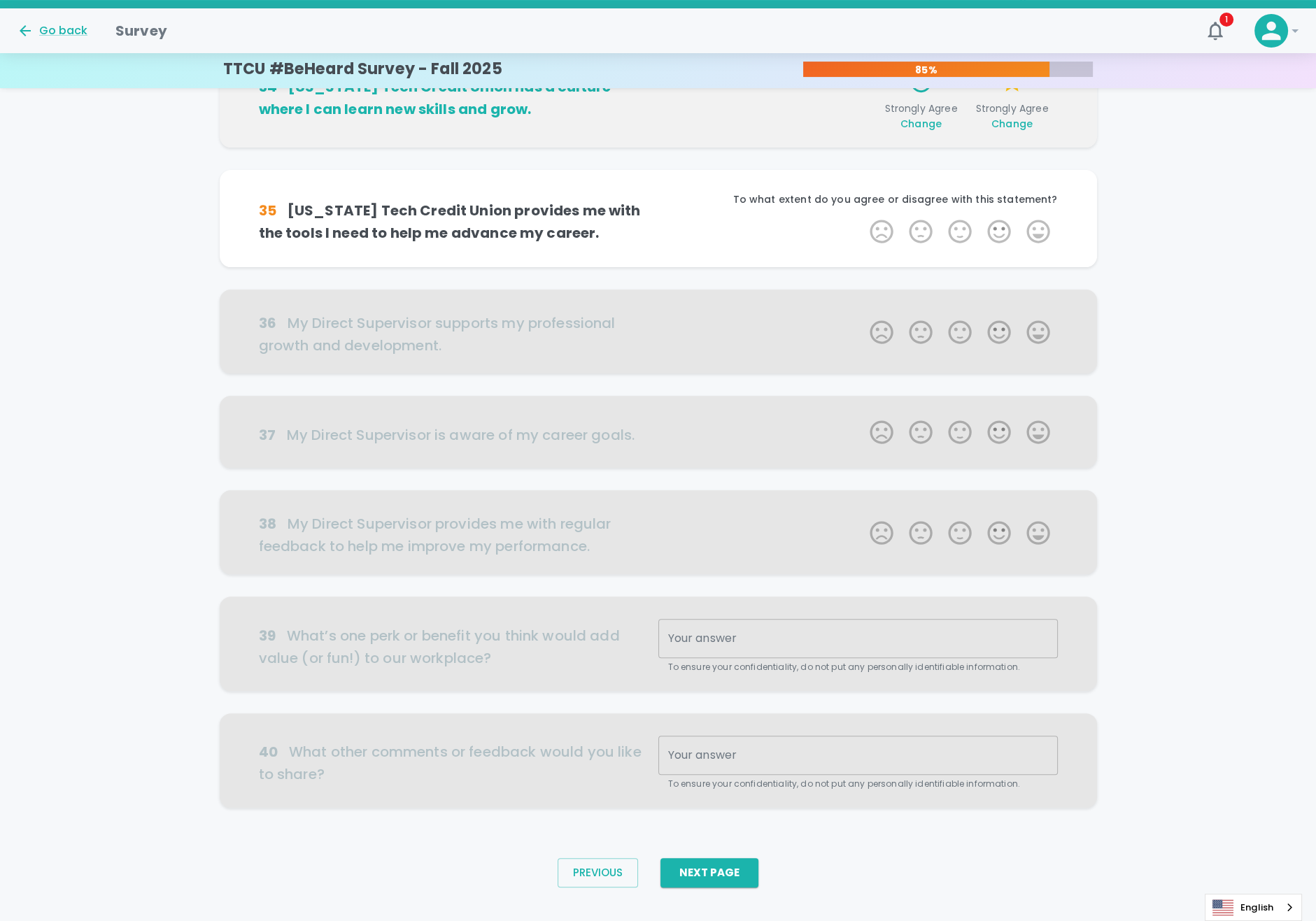
scroll to position [462, 0]
click at [1039, 222] on label "5 Stars" at bounding box center [1038, 232] width 40 height 28
click at [862, 218] on input "5 Stars" at bounding box center [862, 217] width 1 height 1
click at [1039, 222] on label "5 Stars" at bounding box center [1038, 232] width 40 height 28
click at [862, 218] on input "5 Stars" at bounding box center [862, 217] width 1 height 1
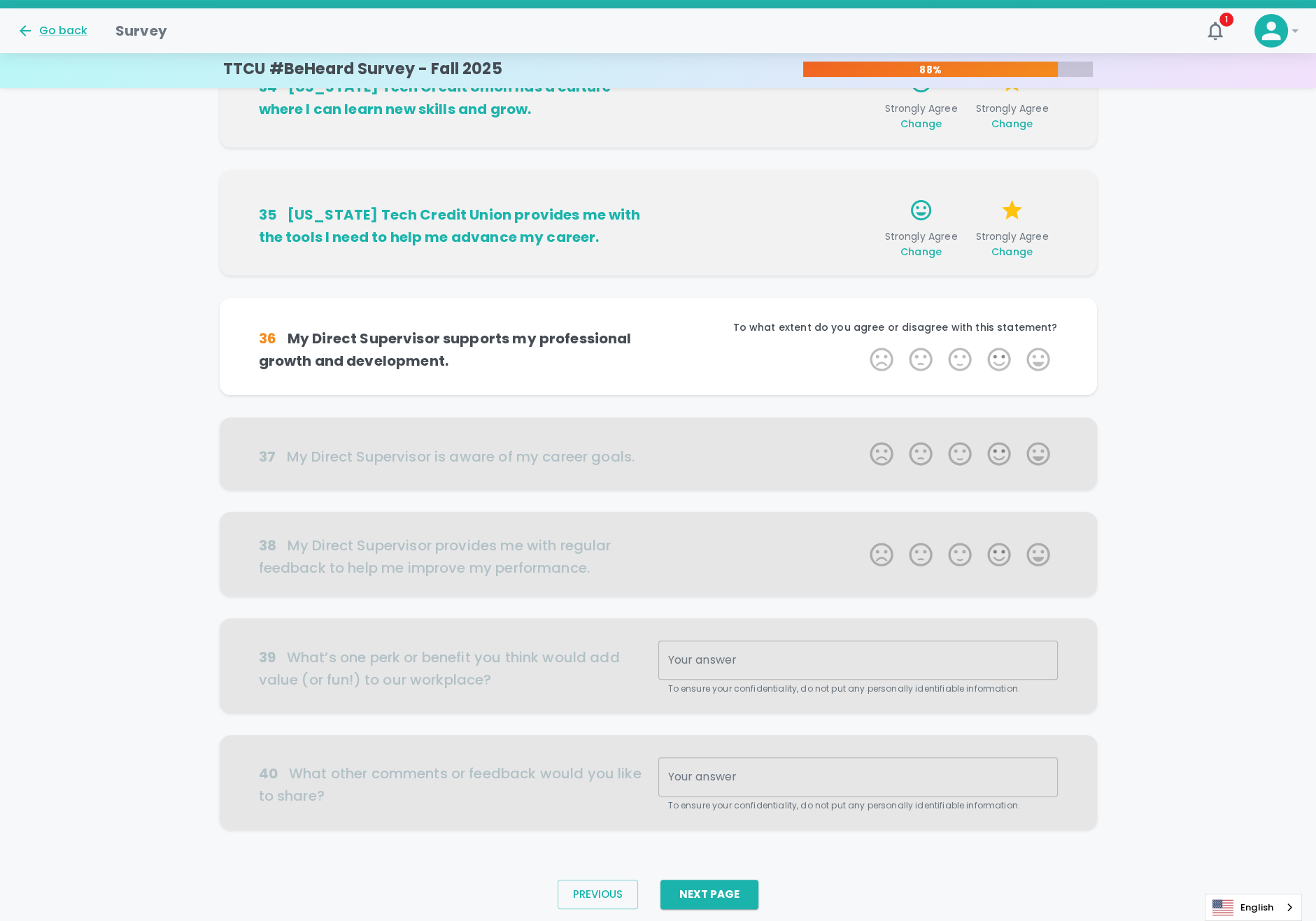
scroll to position [484, 0]
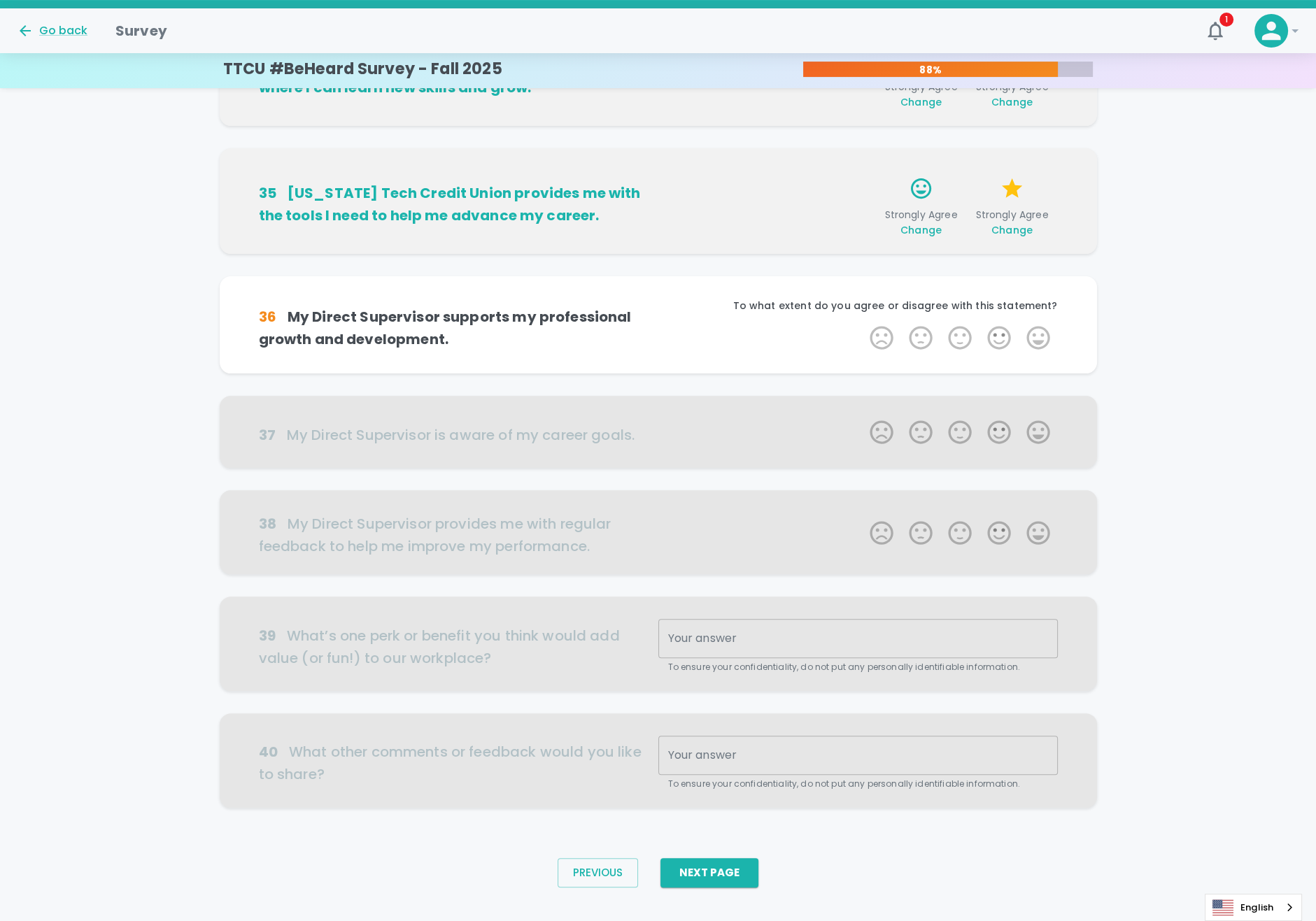
drag, startPoint x: 1039, startPoint y: 362, endPoint x: 1040, endPoint y: 346, distance: 16.0
click at [1039, 360] on div "36 My Direct Supervisor supports my professional growth and development. To wha…" at bounding box center [658, 324] width 878 height 97
click at [1040, 337] on label "5 Stars" at bounding box center [1038, 338] width 40 height 28
click at [862, 324] on input "5 Stars" at bounding box center [862, 323] width 1 height 1
click at [1040, 337] on label "5 Stars" at bounding box center [1038, 338] width 40 height 28
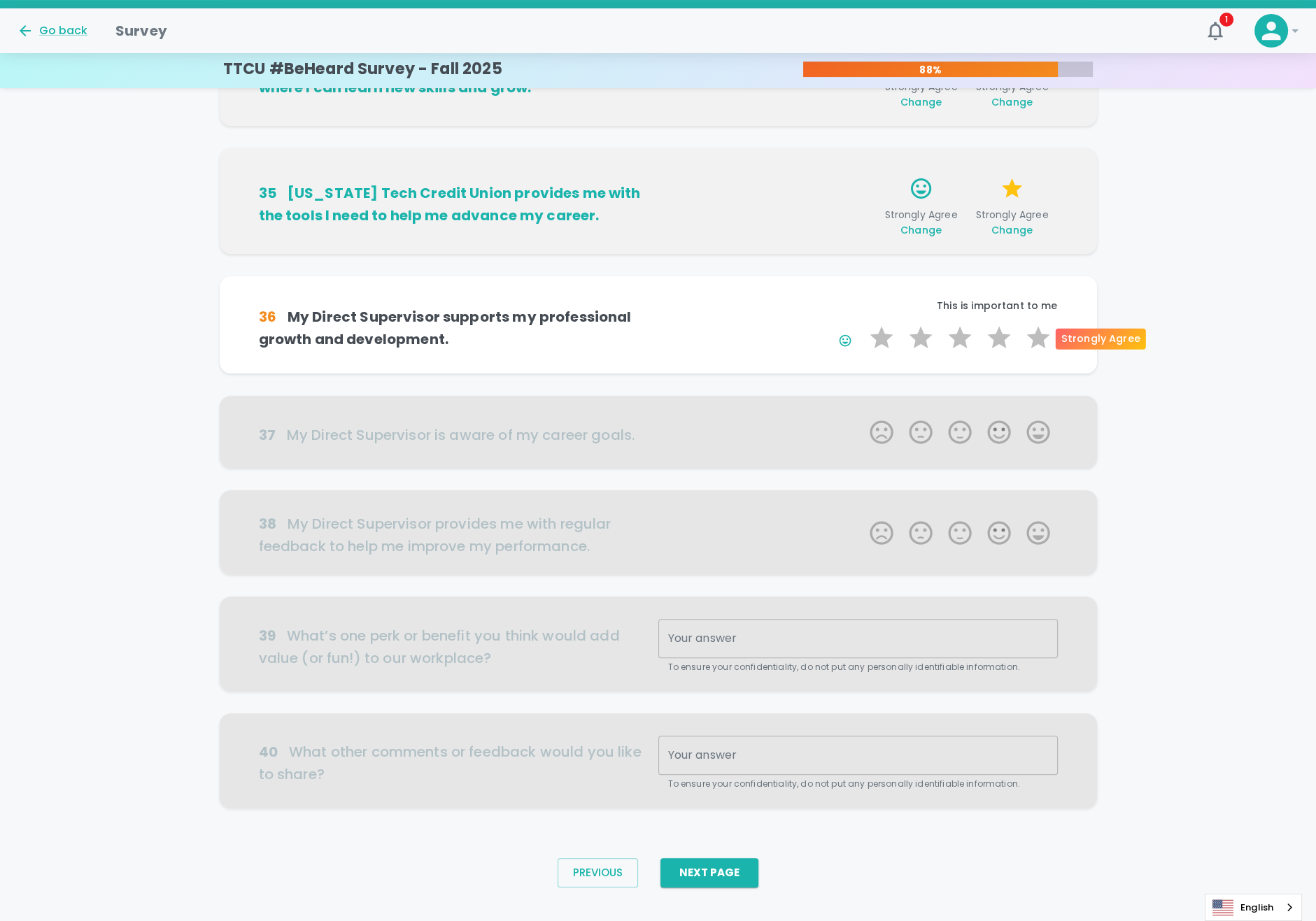
click at [862, 324] on input "5 Stars" at bounding box center [862, 323] width 1 height 1
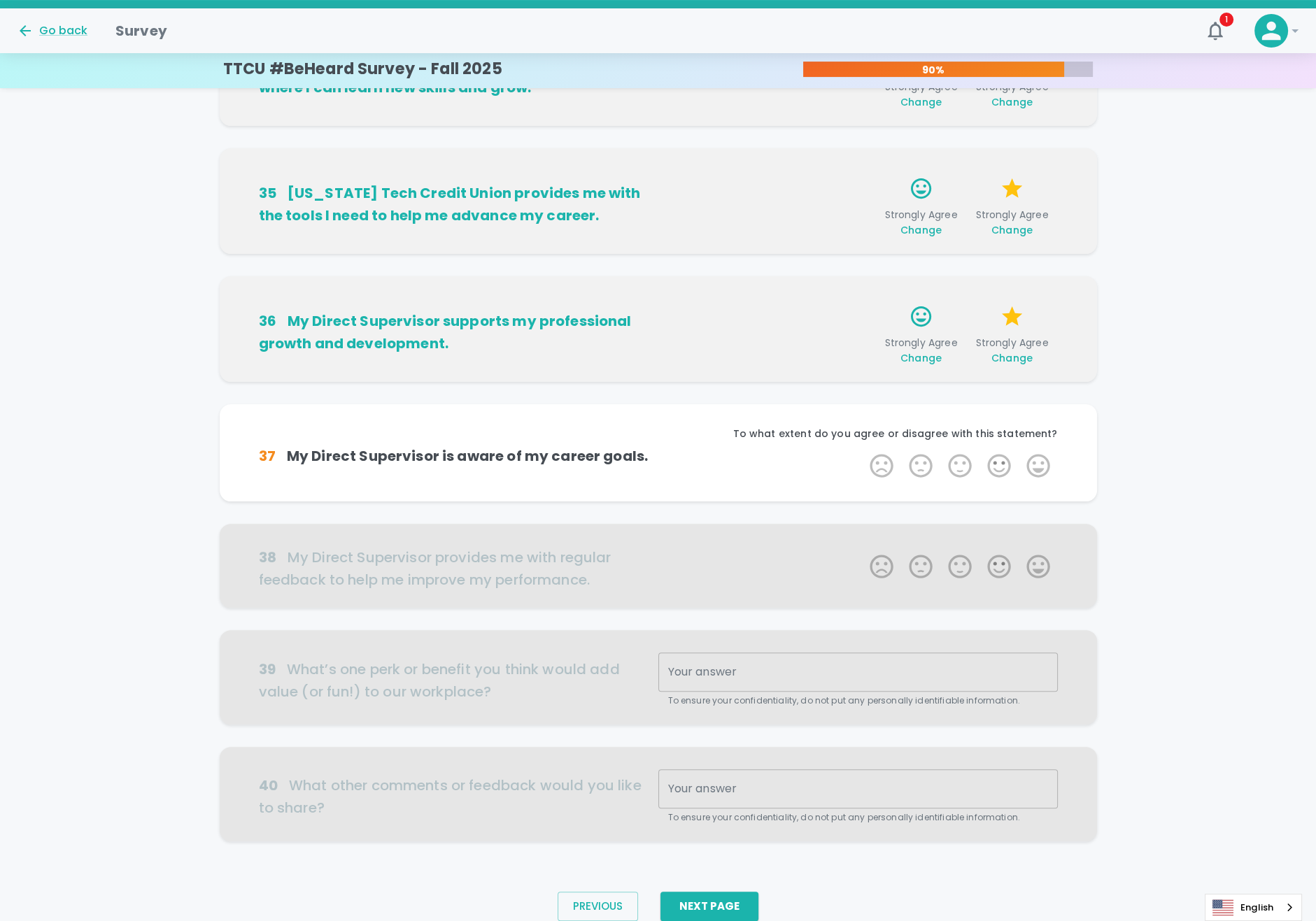
scroll to position [505, 0]
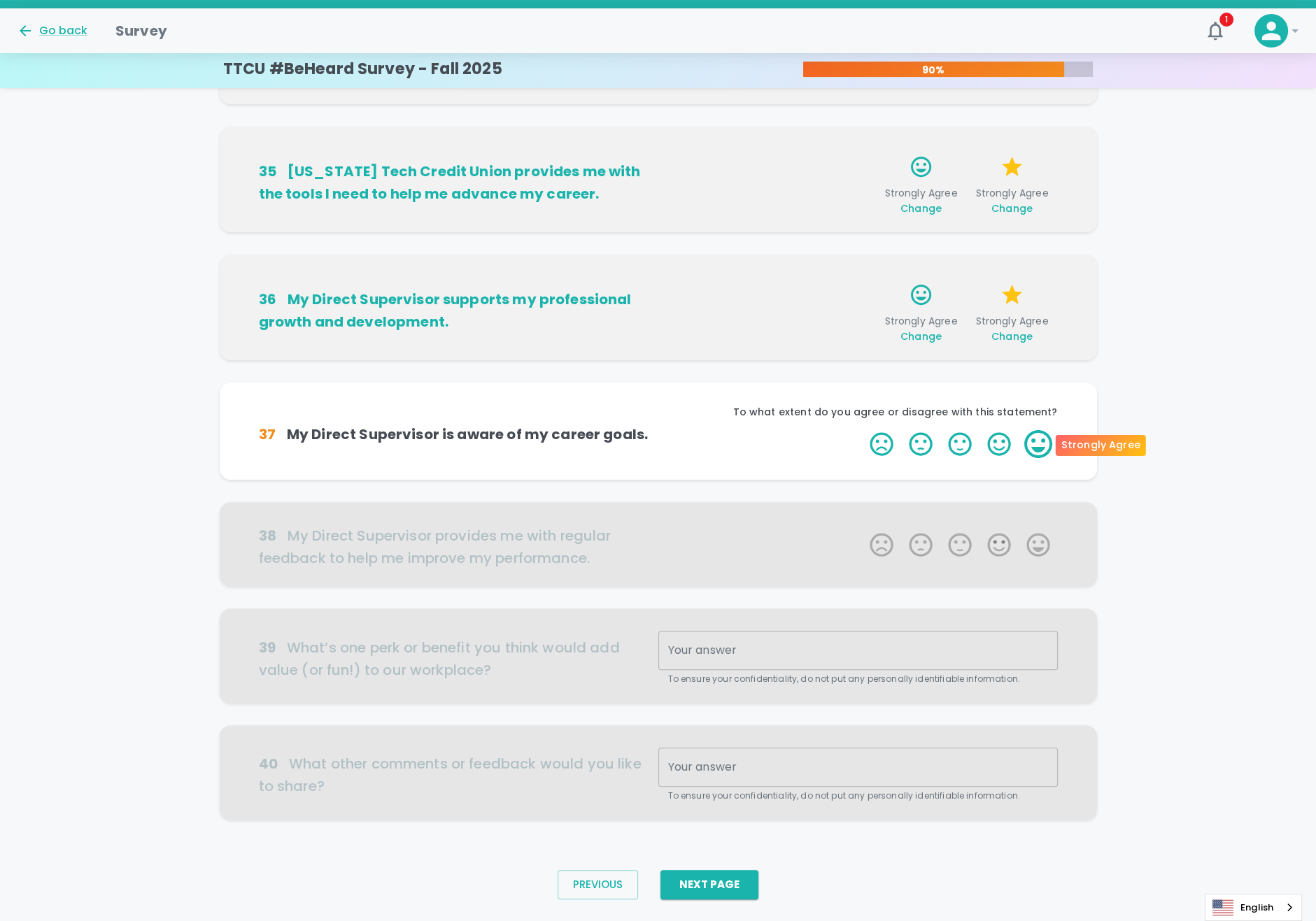
click at [1032, 441] on label "5 Stars" at bounding box center [1038, 444] width 40 height 28
click at [862, 430] on input "5 Stars" at bounding box center [862, 430] width 1 height 1
click at [1033, 441] on label "5 Stars" at bounding box center [1038, 444] width 40 height 28
click at [862, 430] on input "5 Stars" at bounding box center [862, 430] width 1 height 1
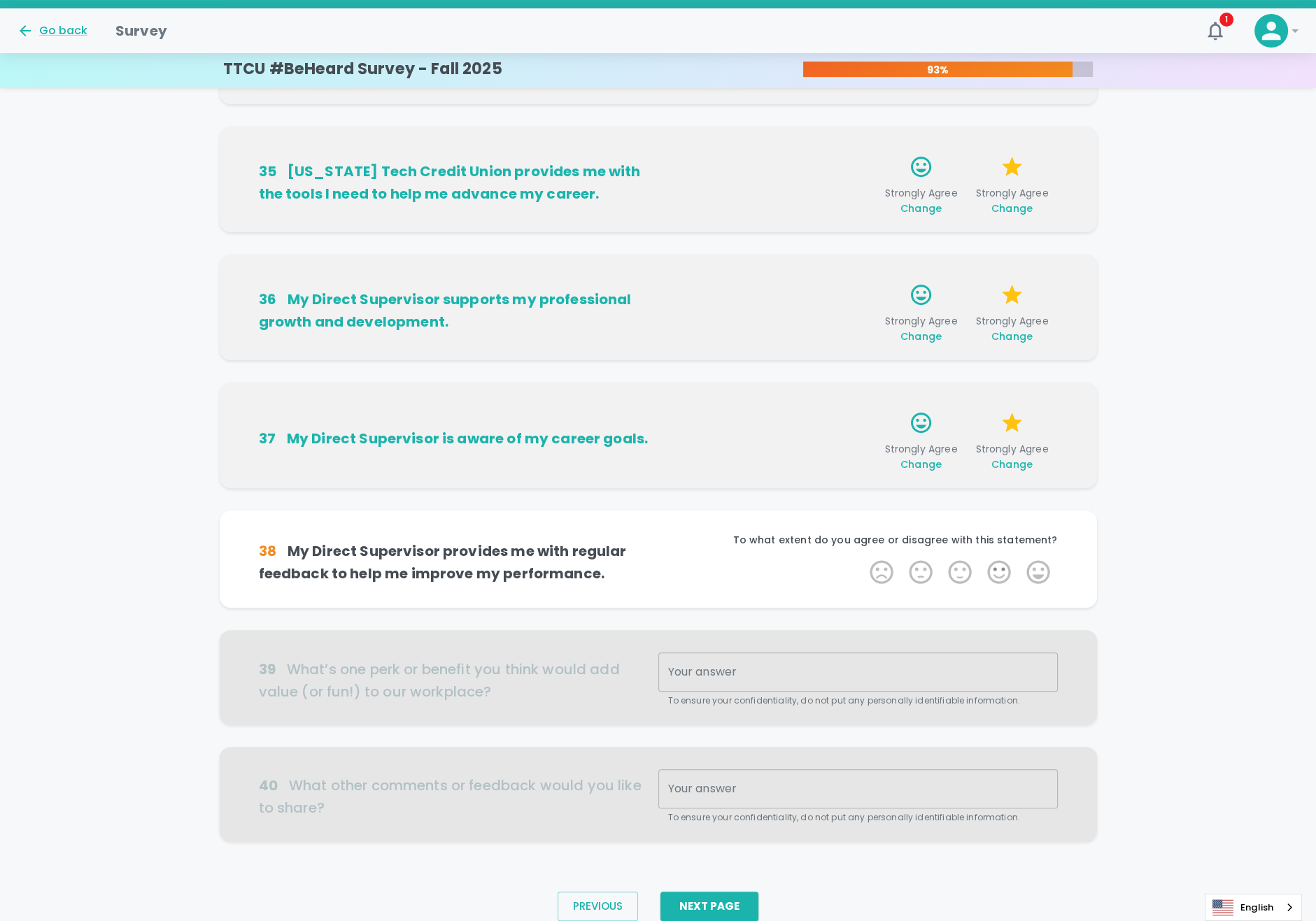
scroll to position [538, 0]
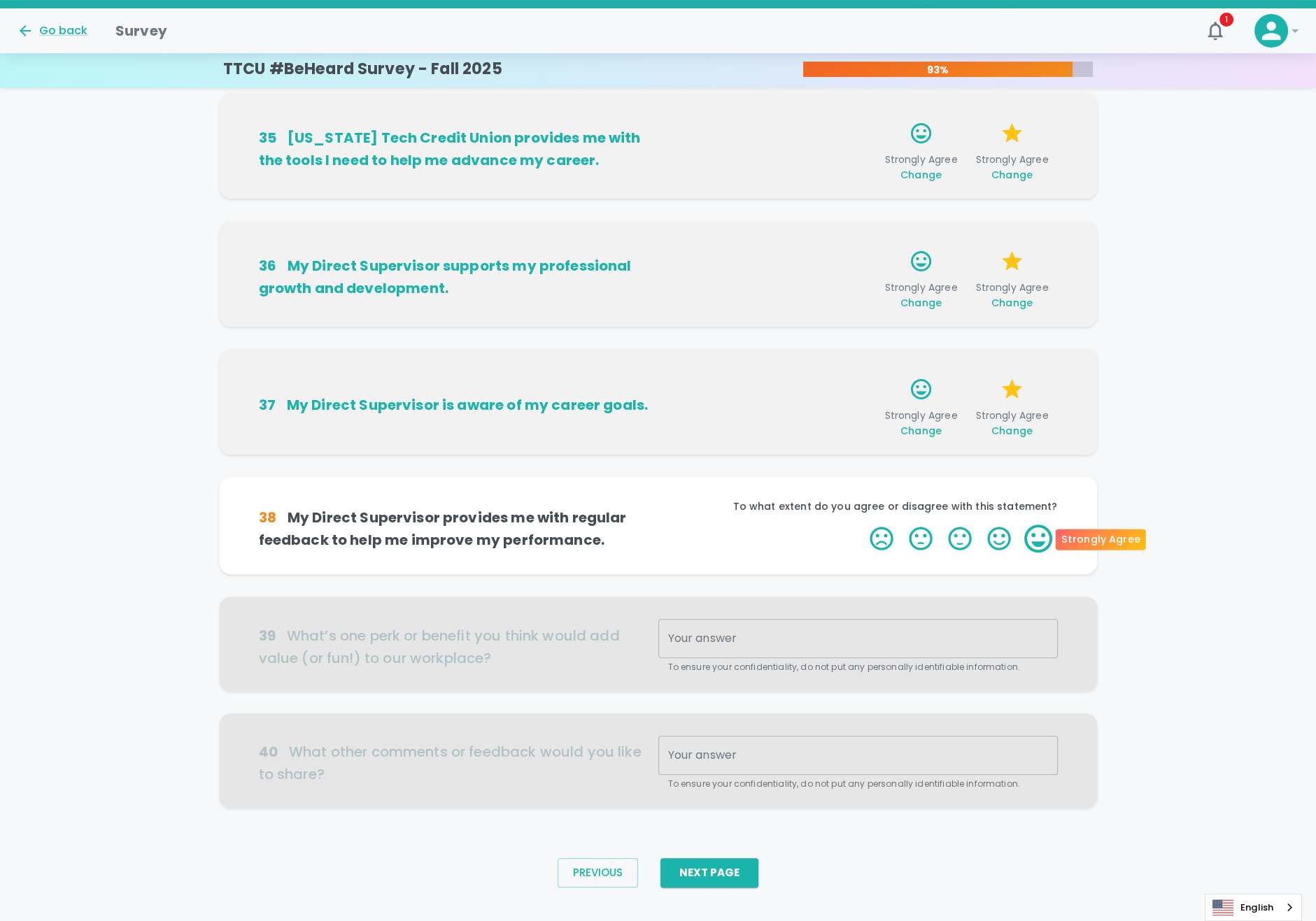
click at [1050, 531] on label "5 Stars" at bounding box center [1038, 539] width 40 height 28
click at [862, 525] on input "5 Stars" at bounding box center [862, 524] width 1 height 1
click at [1050, 535] on label "5 Stars" at bounding box center [1038, 539] width 40 height 28
click at [862, 525] on input "5 Stars" at bounding box center [862, 524] width 1 height 1
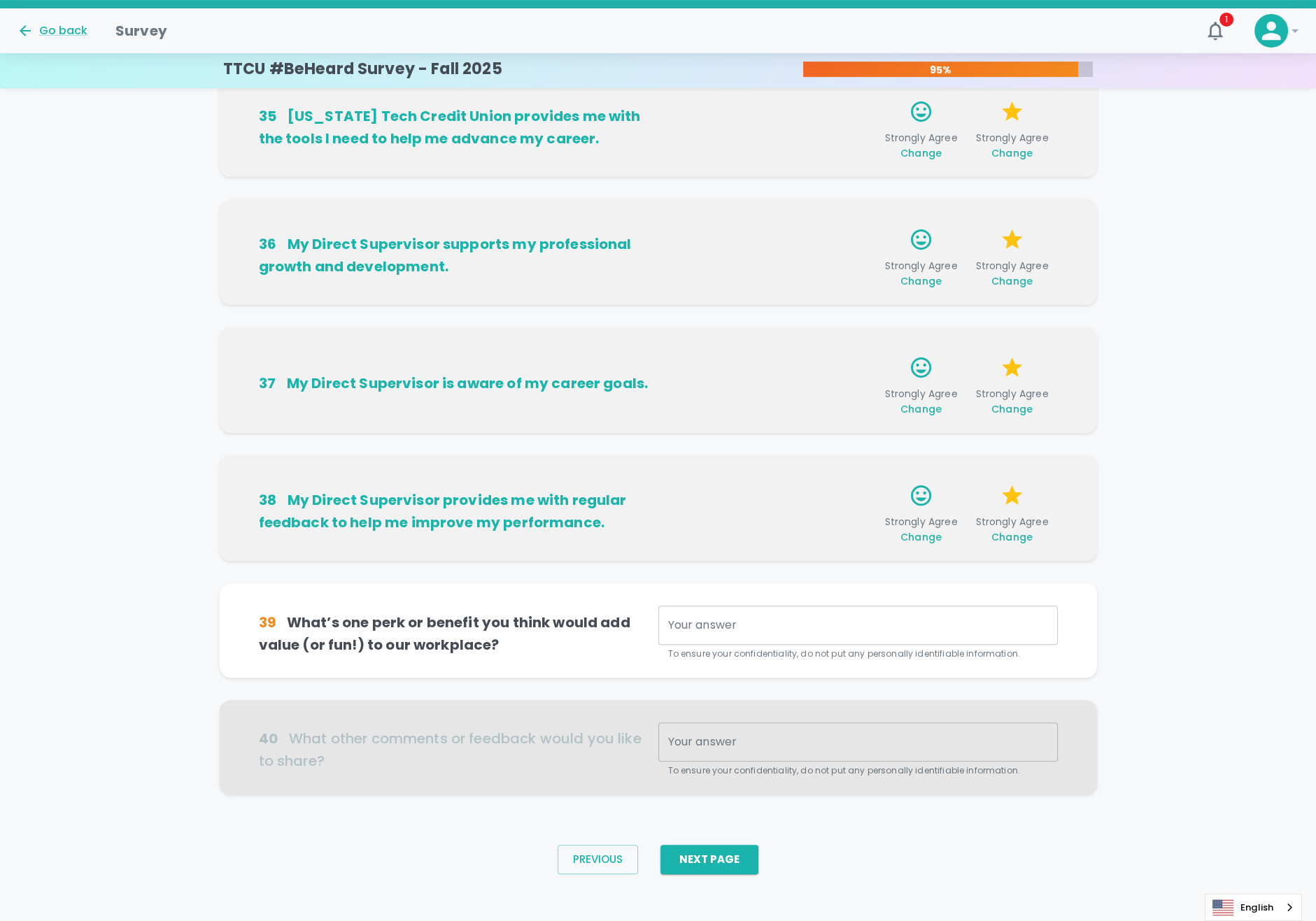
click at [704, 620] on textarea "Your answer" at bounding box center [858, 625] width 380 height 16
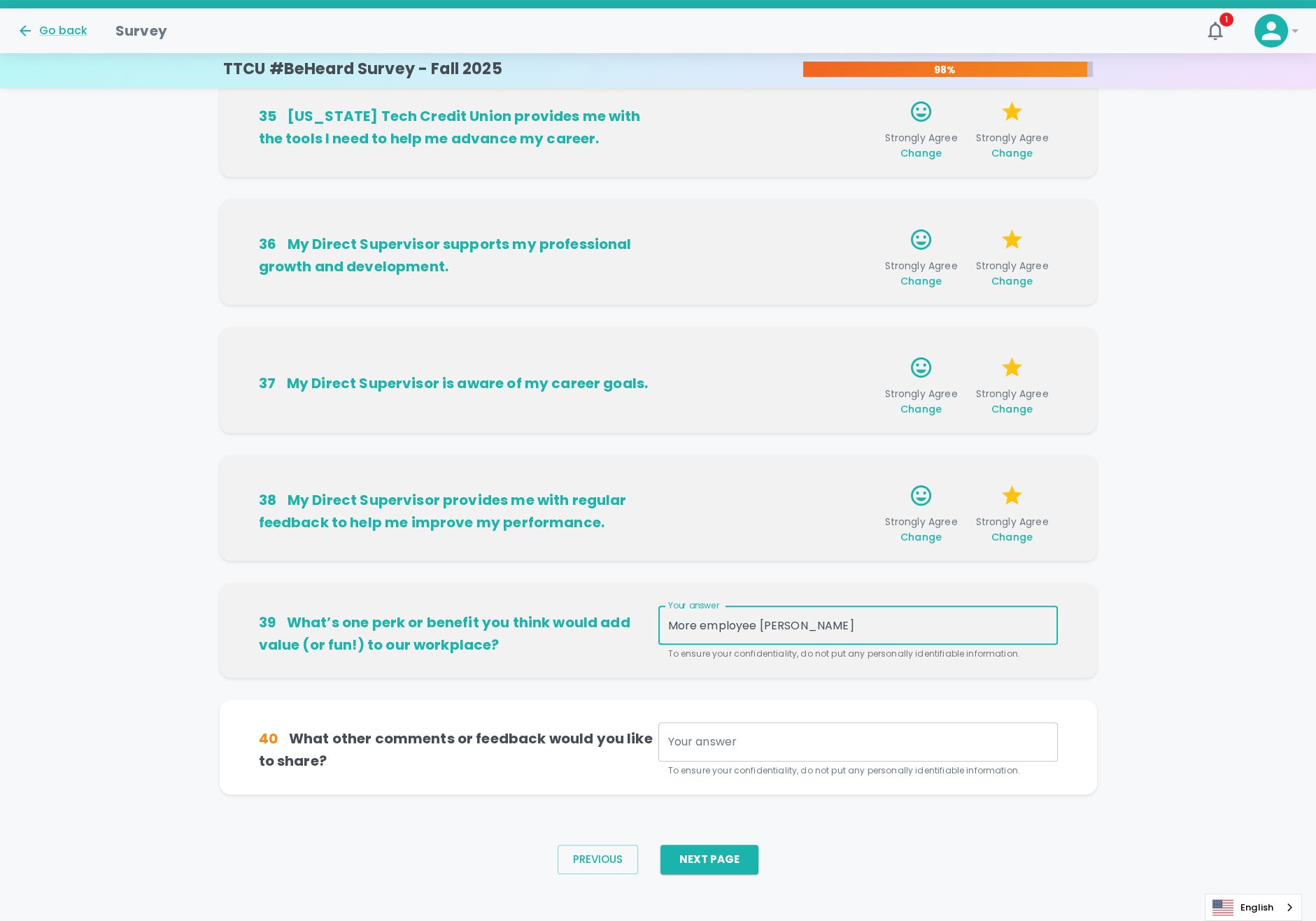
click at [825, 621] on textarea "More employee [PERSON_NAME]" at bounding box center [858, 625] width 380 height 16
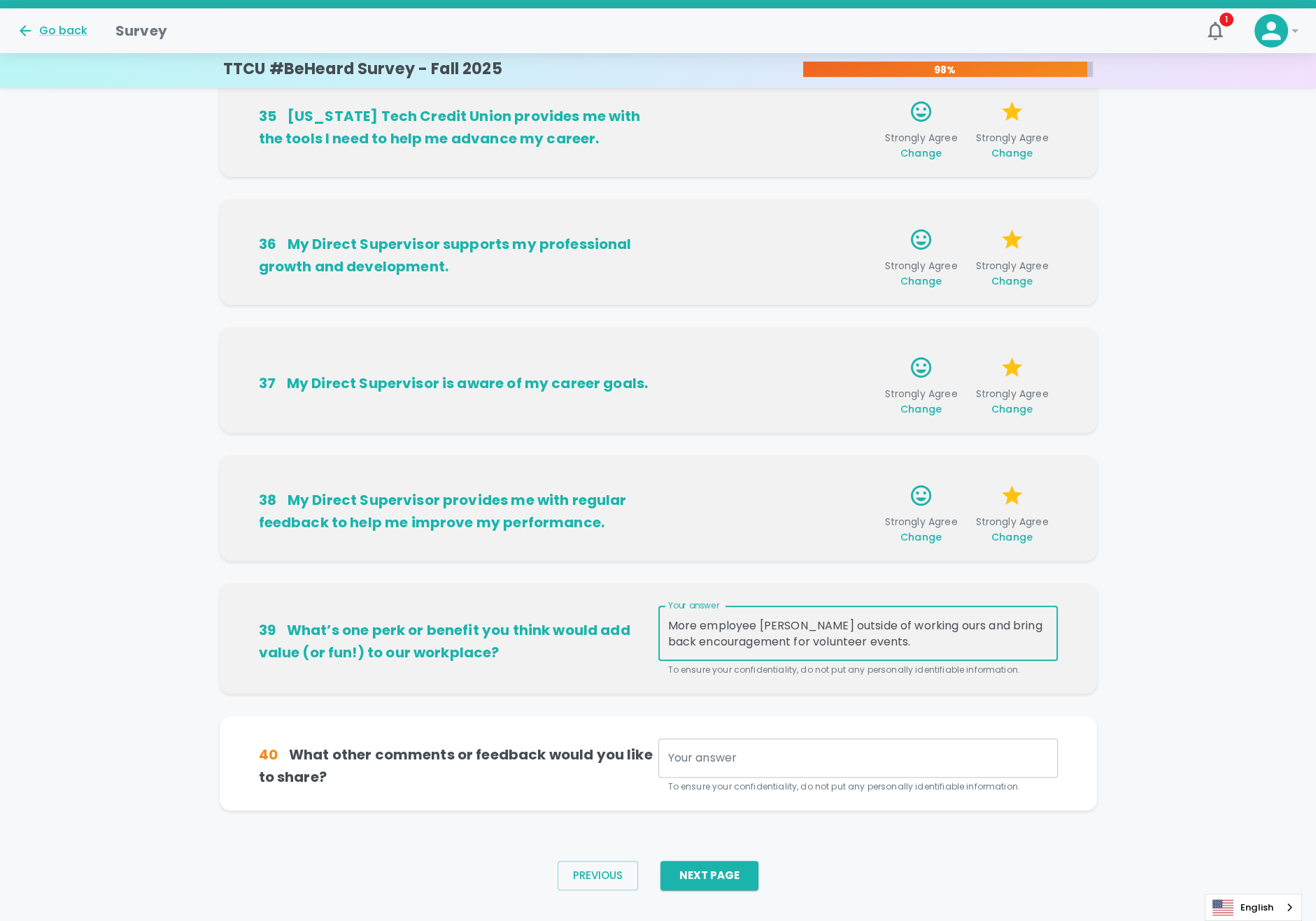
click at [923, 639] on textarea "More employee [PERSON_NAME] outside of working ours and bring back encouragemen…" at bounding box center [858, 633] width 380 height 32
click at [715, 877] on button "Next Page" at bounding box center [710, 876] width 98 height 29
click at [814, 754] on textarea "Your answer" at bounding box center [858, 758] width 380 height 16
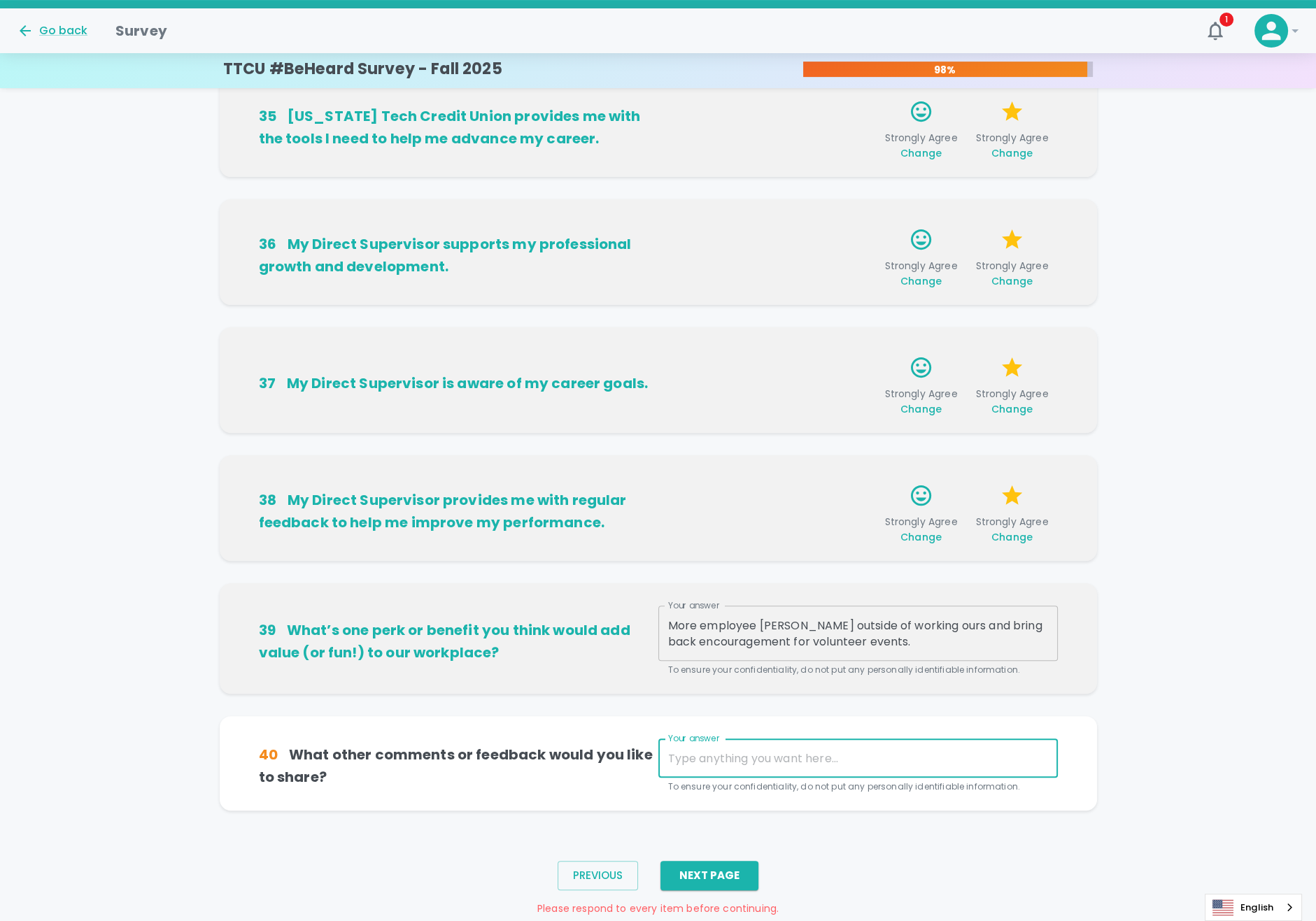
click at [905, 624] on textarea "More employee [PERSON_NAME] outside of working ours and bring back encouragemen…" at bounding box center [858, 633] width 380 height 32
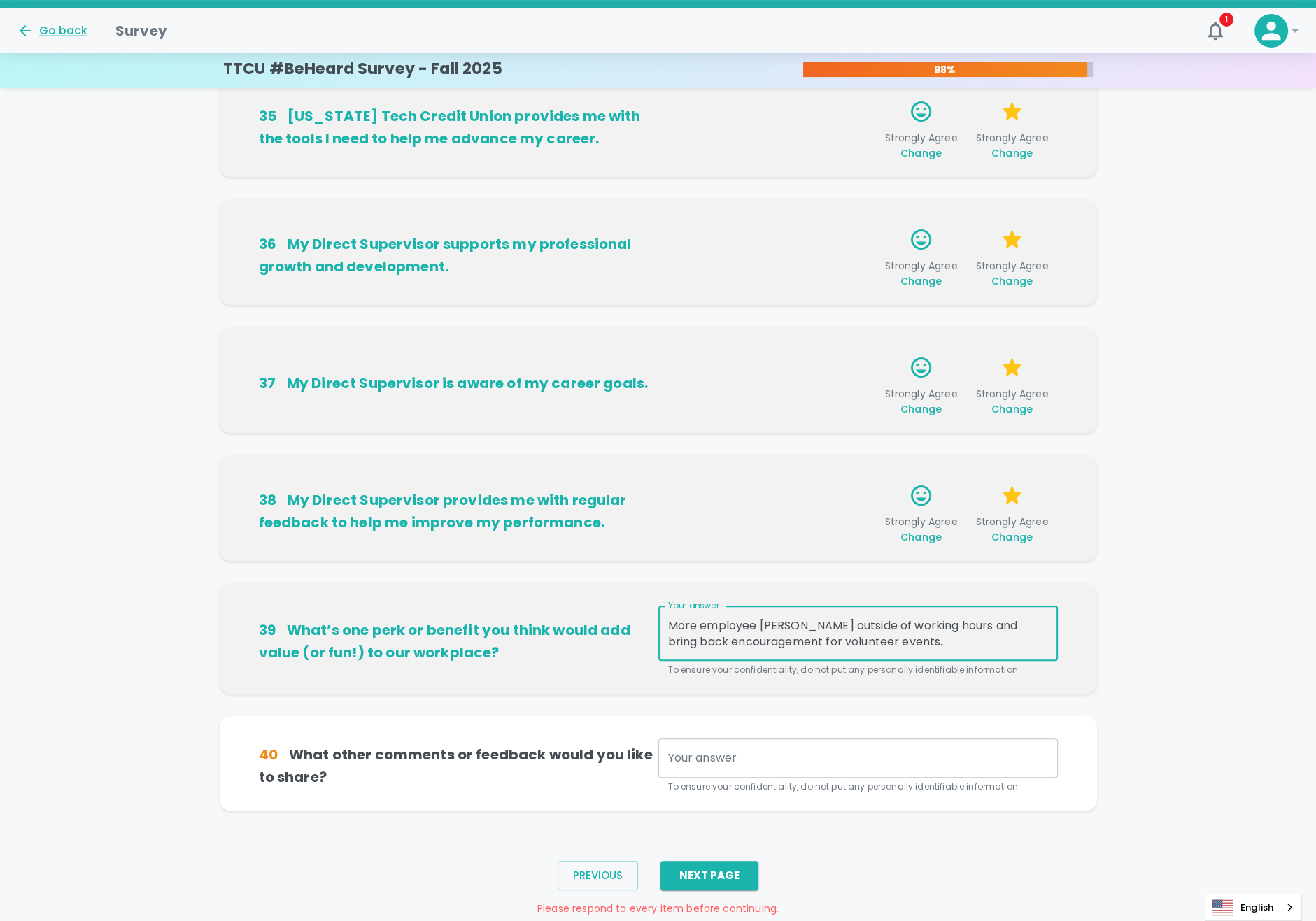
type textarea "More employee [PERSON_NAME] outside of working hours and bring back encourageme…"
click at [946, 649] on div "More employee [PERSON_NAME] outside of working hours and bring back encourageme…" at bounding box center [858, 633] width 400 height 56
click at [887, 642] on textarea "More employee [PERSON_NAME] outside of working hours and bring back encourageme…" at bounding box center [858, 633] width 380 height 32
click at [761, 756] on textarea "Your answer" at bounding box center [858, 758] width 380 height 16
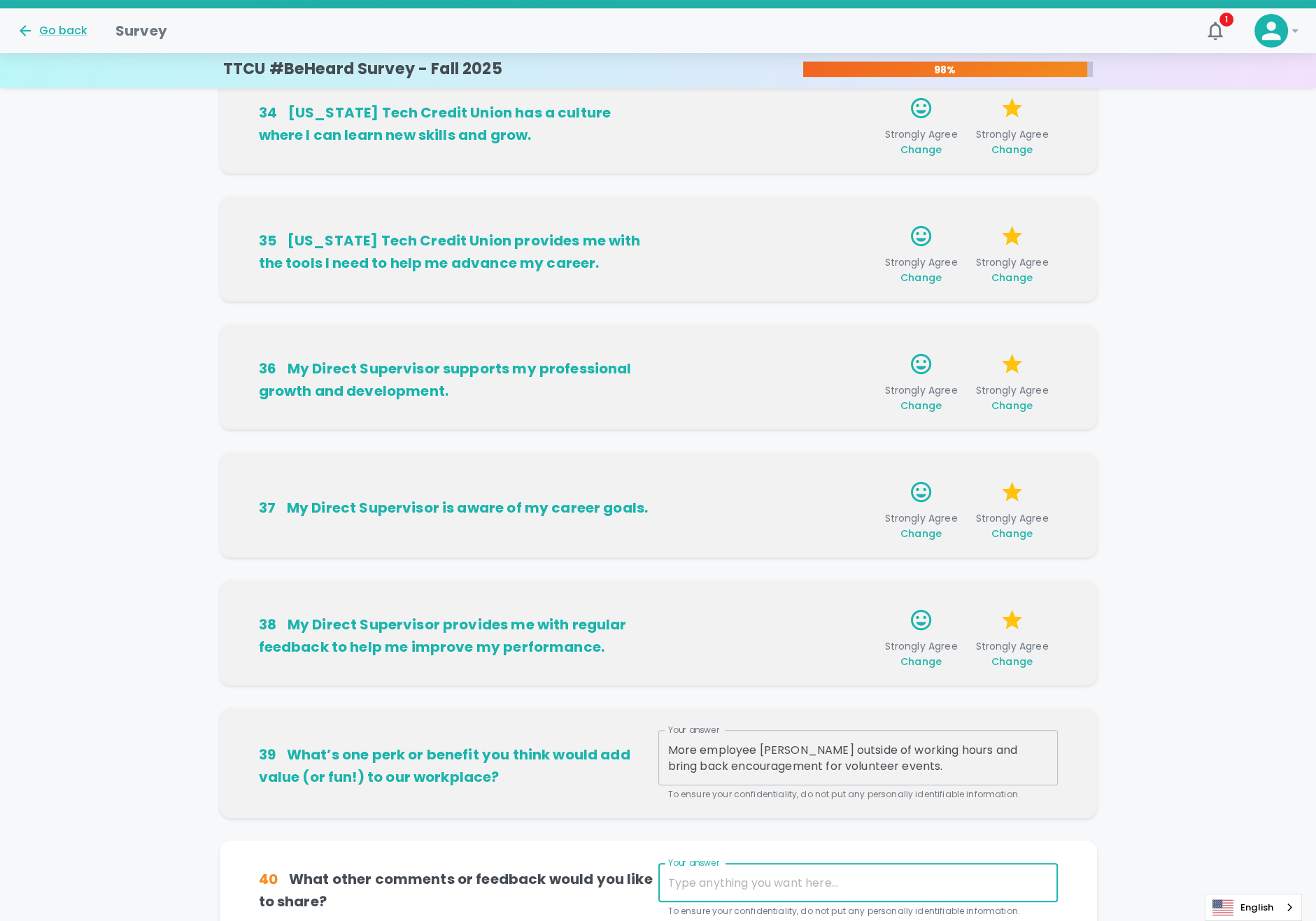
scroll to position [598, 0]
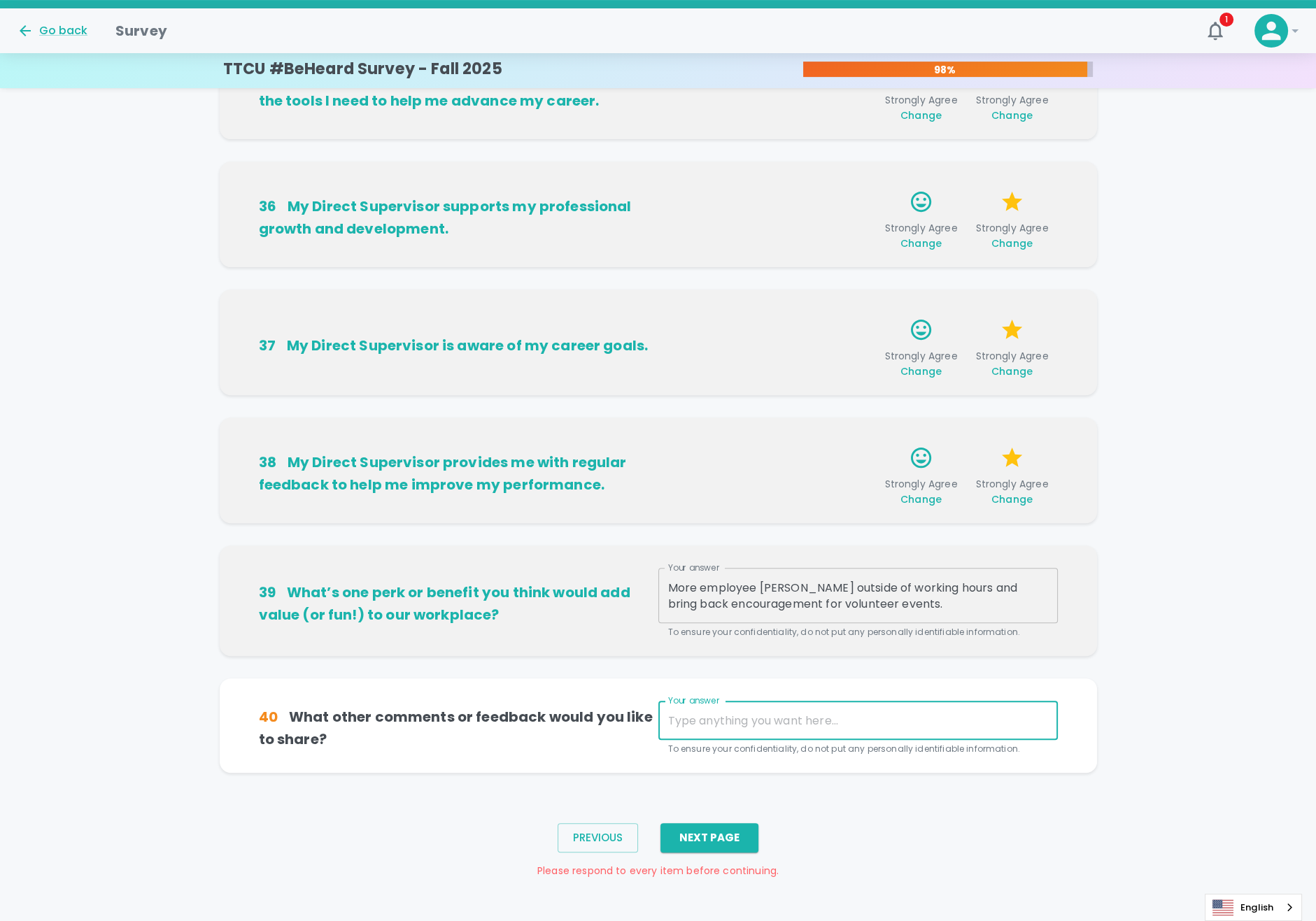
click at [699, 720] on textarea "Your answer" at bounding box center [858, 720] width 380 height 16
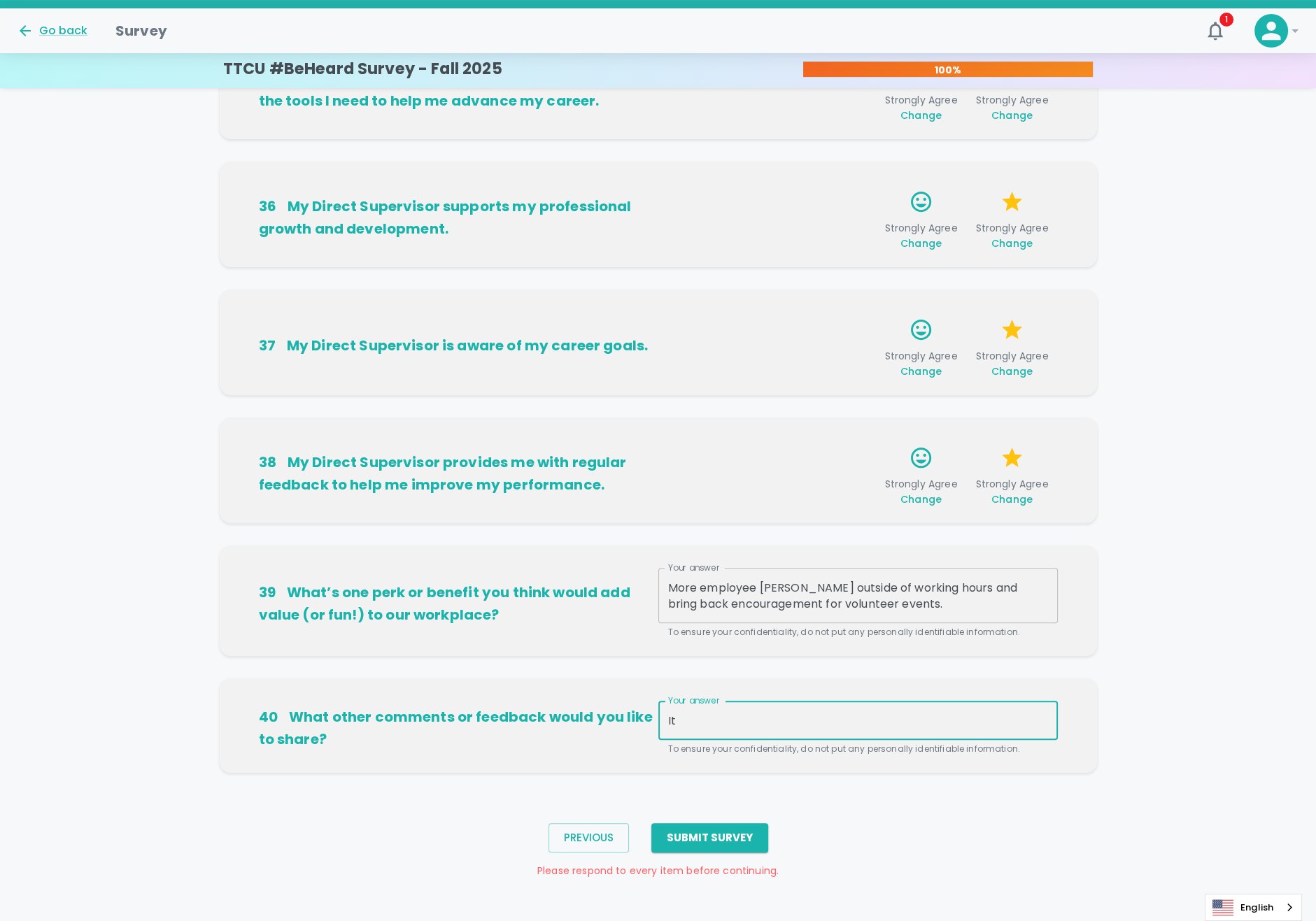
type textarea "I"
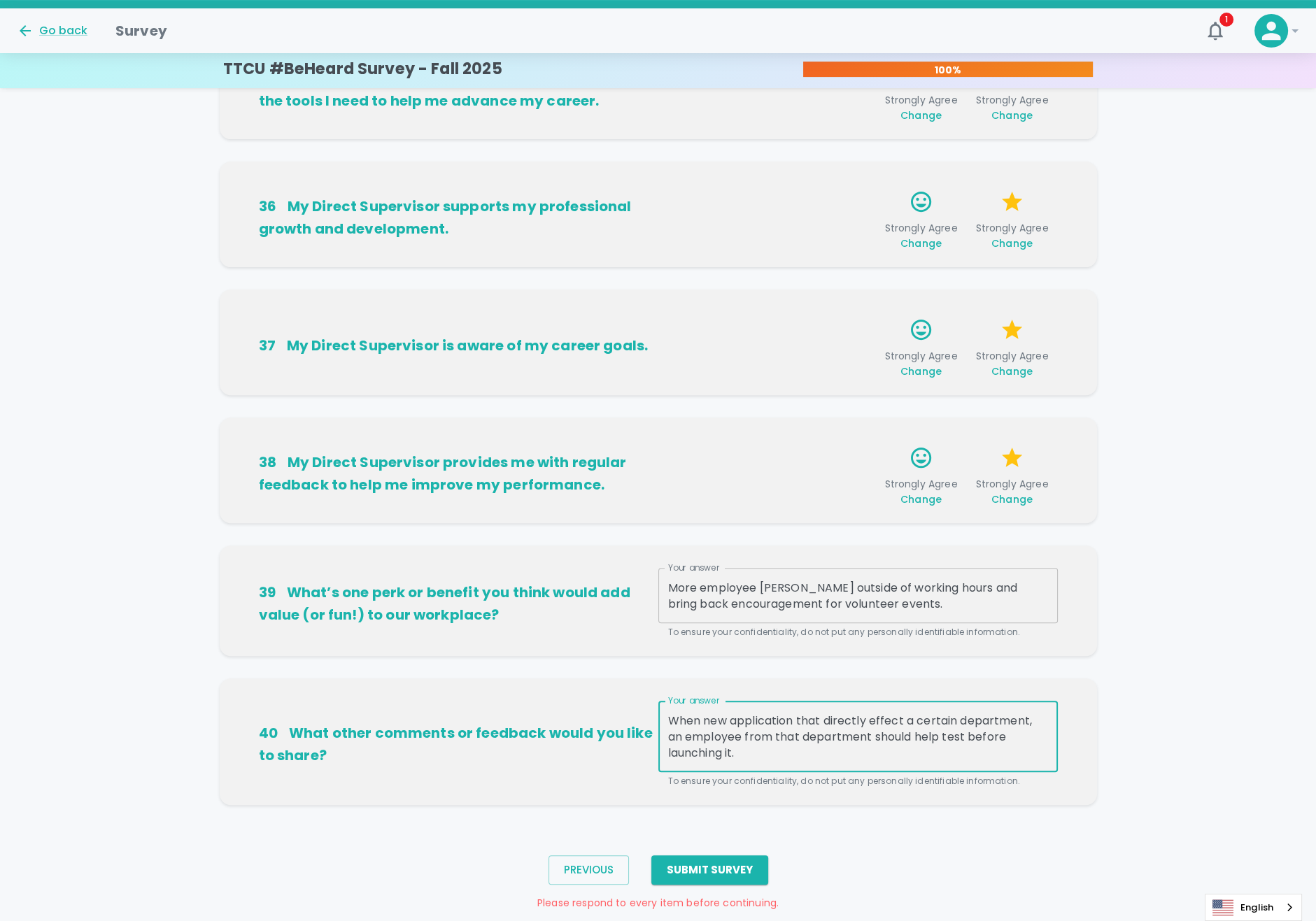
click at [769, 750] on textarea "When new application that directly effect a certain department, an employee fro…" at bounding box center [858, 736] width 380 height 48
click at [793, 723] on textarea "When new application that directly effect a certain department, an employee fro…" at bounding box center [858, 736] width 380 height 48
click at [1032, 719] on textarea "When new applications that directly effect a certain department, an employee fr…" at bounding box center [858, 736] width 380 height 48
click at [876, 755] on textarea "When new applications that directly effect a certain department are about to ro…" at bounding box center [858, 736] width 380 height 48
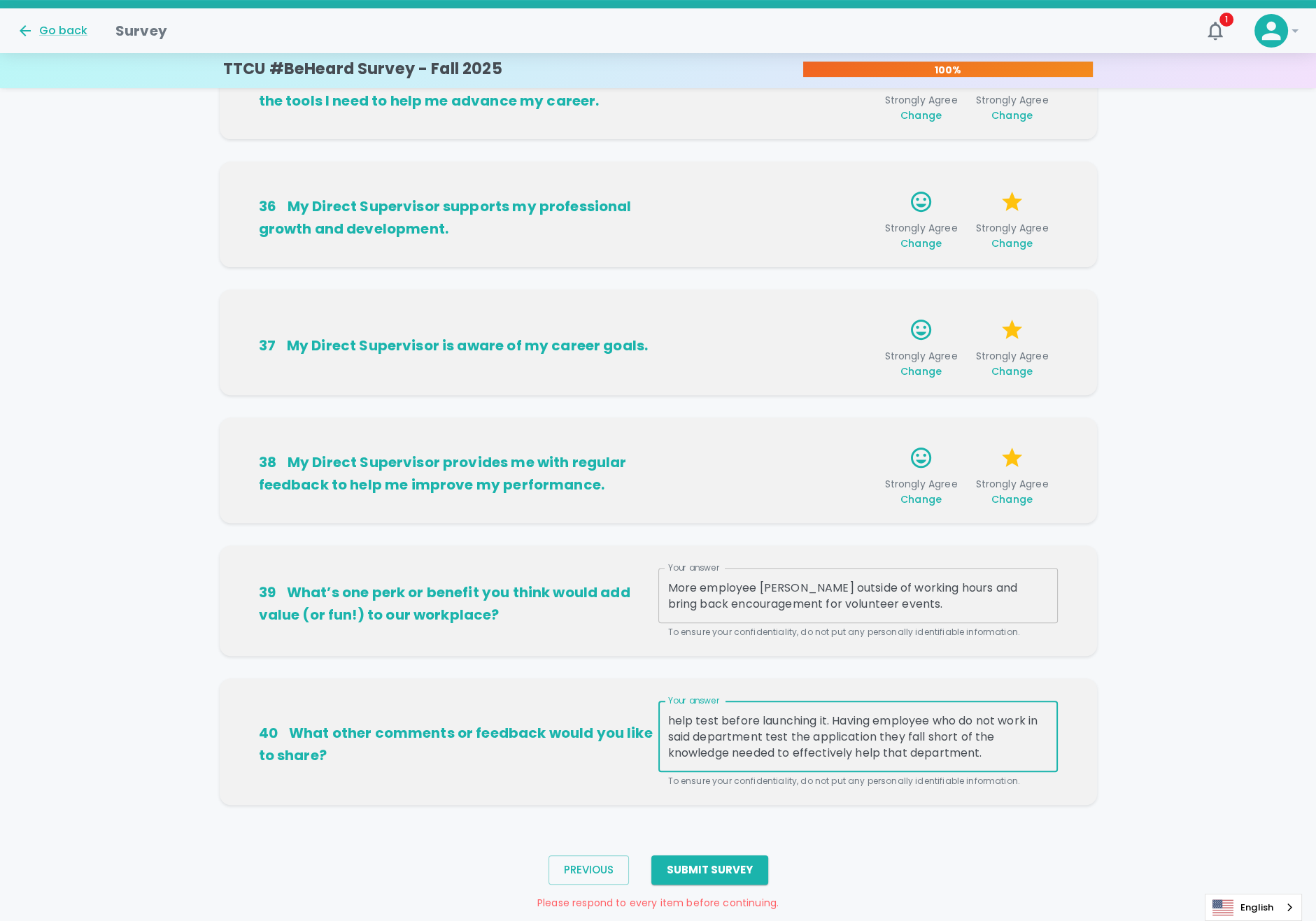
click at [769, 733] on textarea "When new applications that directly effect a certain department are about to ro…" at bounding box center [858, 736] width 380 height 48
click at [985, 752] on textarea "When new applications that directly effect a certain department are about to ro…" at bounding box center [858, 736] width 380 height 48
click at [970, 732] on textarea "When new applications that directly effect a certain department are about to ro…" at bounding box center [858, 736] width 380 height 48
drag, startPoint x: 855, startPoint y: 752, endPoint x: 559, endPoint y: 652, distance: 312.4
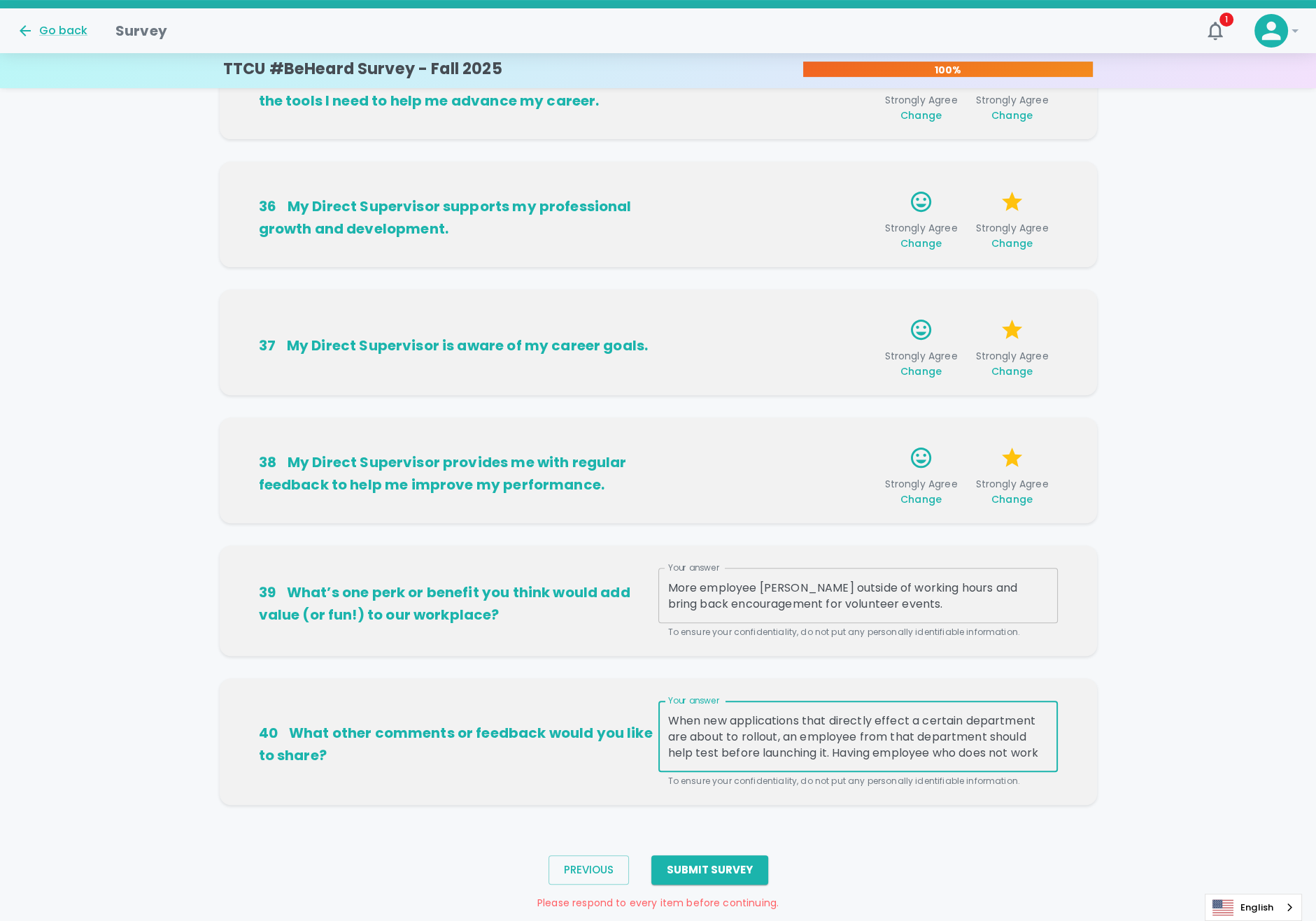
click at [559, 652] on div "31 My Direct Supervisor keeps me informed about [US_STATE] Tech Credit Union ch…" at bounding box center [658, 174] width 1316 height 1307
type textarea "When new applications that directly effect a certain department are about to ro…"
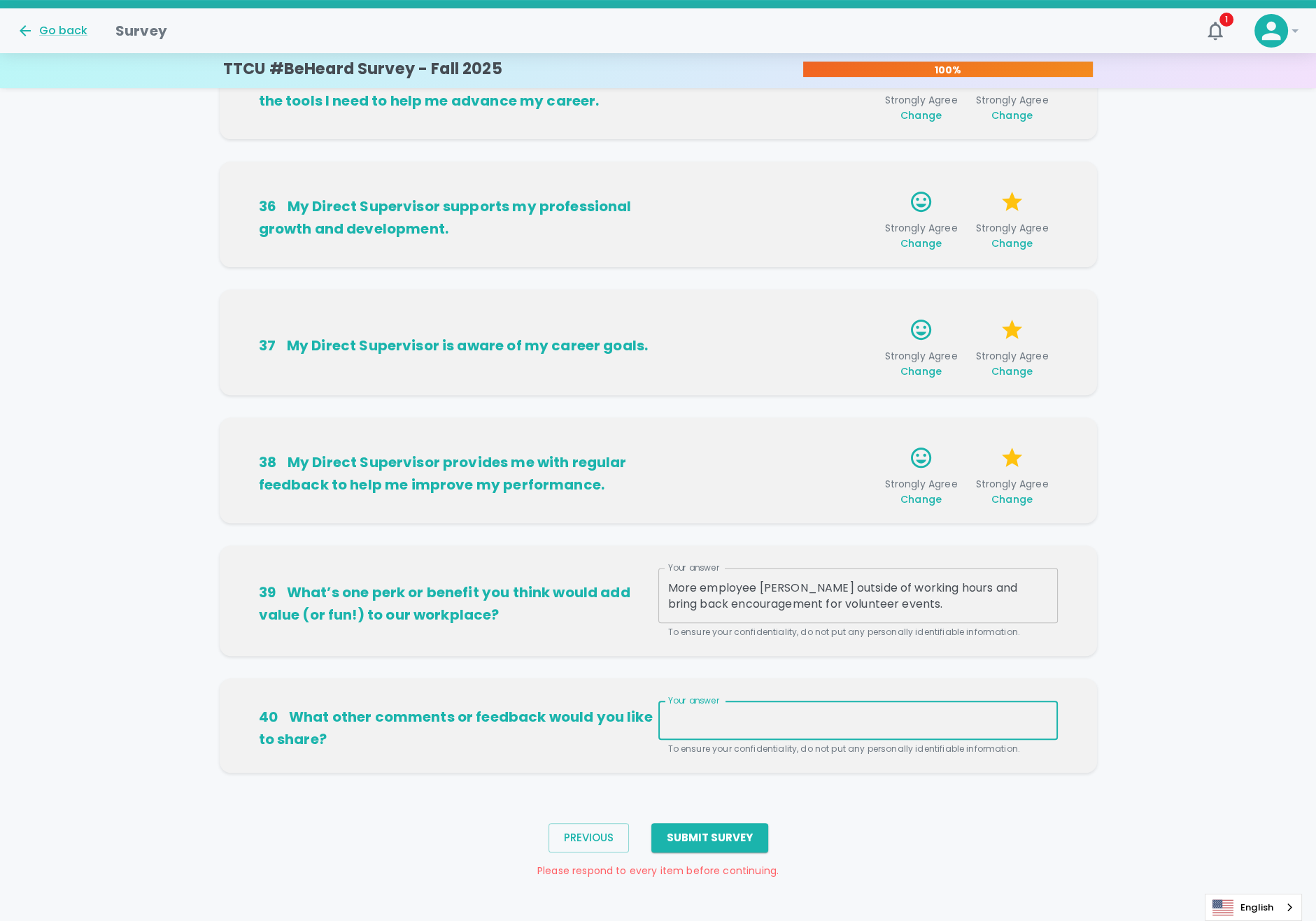
paste textarea "When new applications that directly impact a specific department are set to be …"
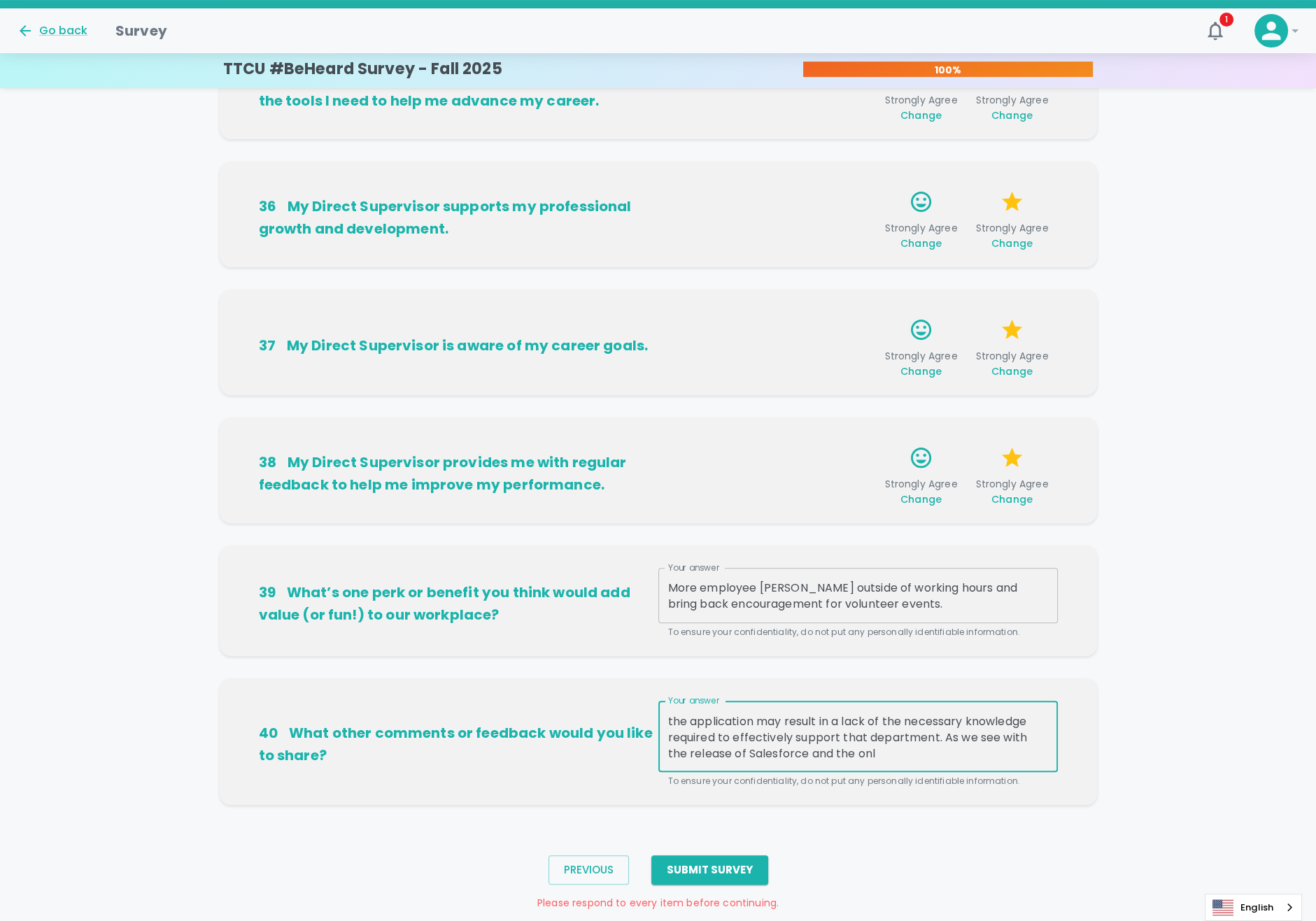
scroll to position [80, 0]
drag, startPoint x: 837, startPoint y: 752, endPoint x: 745, endPoint y: 733, distance: 93.9
click at [745, 733] on textarea "When new applications that directly impact a specific department are set to be …" at bounding box center [858, 736] width 380 height 48
click at [840, 760] on div "When new applications that directly impact a specific department are set to be …" at bounding box center [858, 737] width 400 height 72
click at [840, 757] on textarea "When new applications that directly impact a specific department are set to be …" at bounding box center [858, 736] width 380 height 48
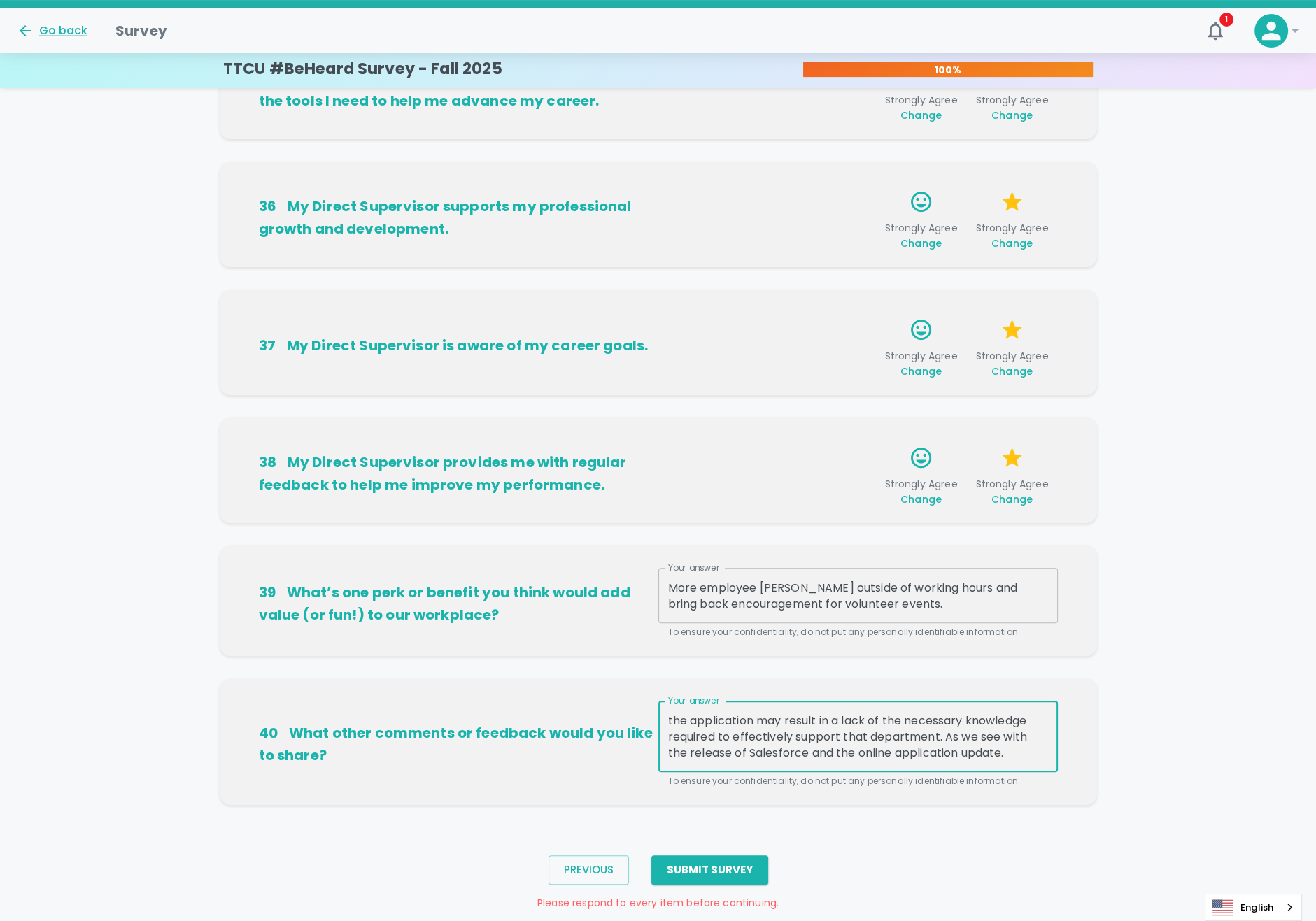
paste textarea "With the launch of Salesforce and the update to the online application, there h…"
click at [1193, 738] on div "31 My Direct Supervisor keeps me informed about [US_STATE] Tech Credit Union ch…" at bounding box center [658, 174] width 1316 height 1307
drag, startPoint x: 828, startPoint y: 749, endPoint x: 730, endPoint y: 752, distance: 98.0
click at [730, 752] on textarea "When new applications that directly impact a specific department are set to be …" at bounding box center [858, 736] width 380 height 48
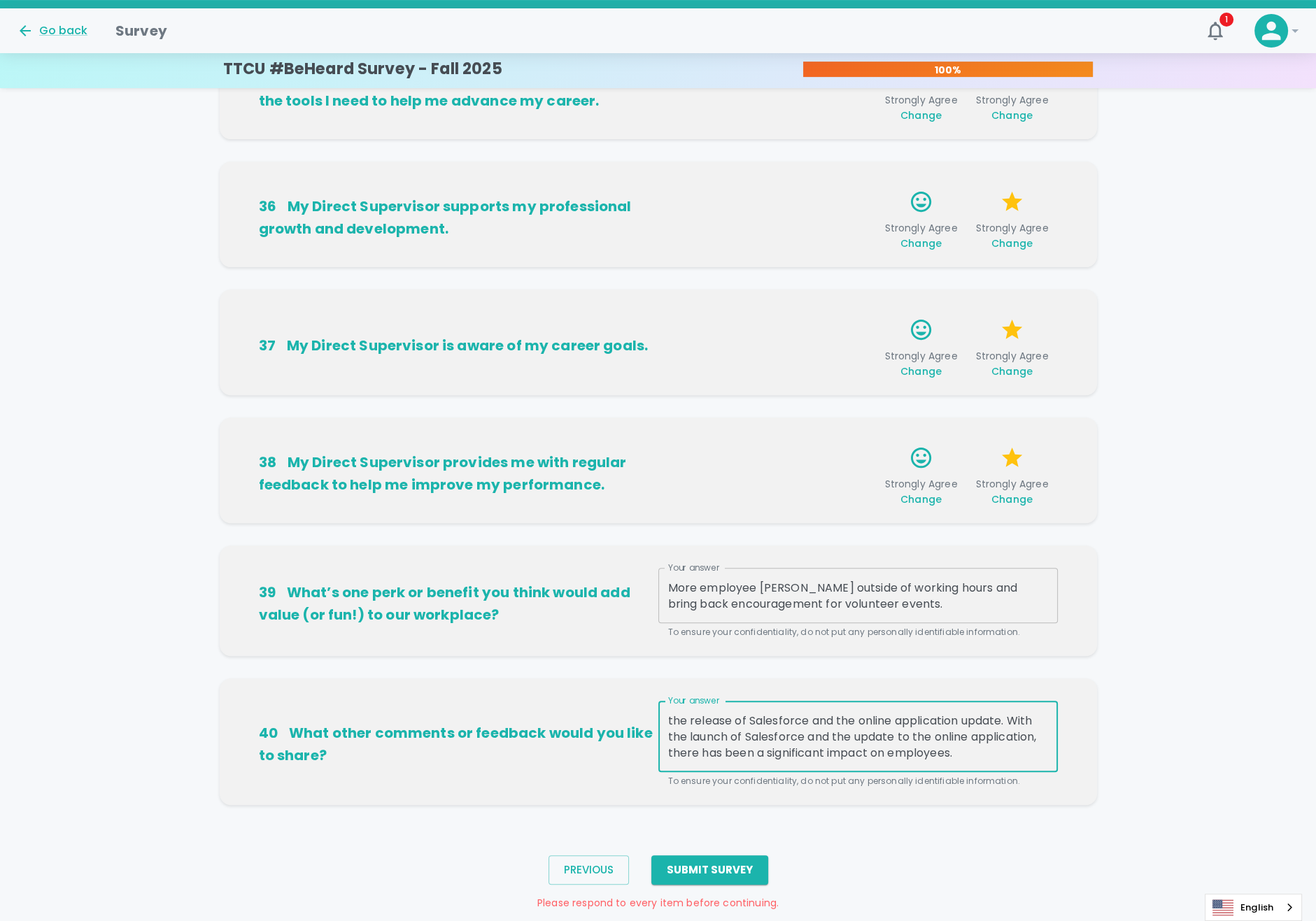
click at [913, 753] on textarea "When new applications that directly impact a specific department are set to be …" at bounding box center [858, 736] width 380 height 48
drag, startPoint x: 791, startPoint y: 750, endPoint x: 732, endPoint y: 754, distance: 59.1
click at [732, 754] on textarea "When new applications that directly impact a specific department are set to be …" at bounding box center [858, 736] width 380 height 48
click at [840, 750] on textarea "When new applications that directly impact a specific department are set to be …" at bounding box center [858, 736] width 380 height 48
drag, startPoint x: 826, startPoint y: 753, endPoint x: 708, endPoint y: 753, distance: 118.0
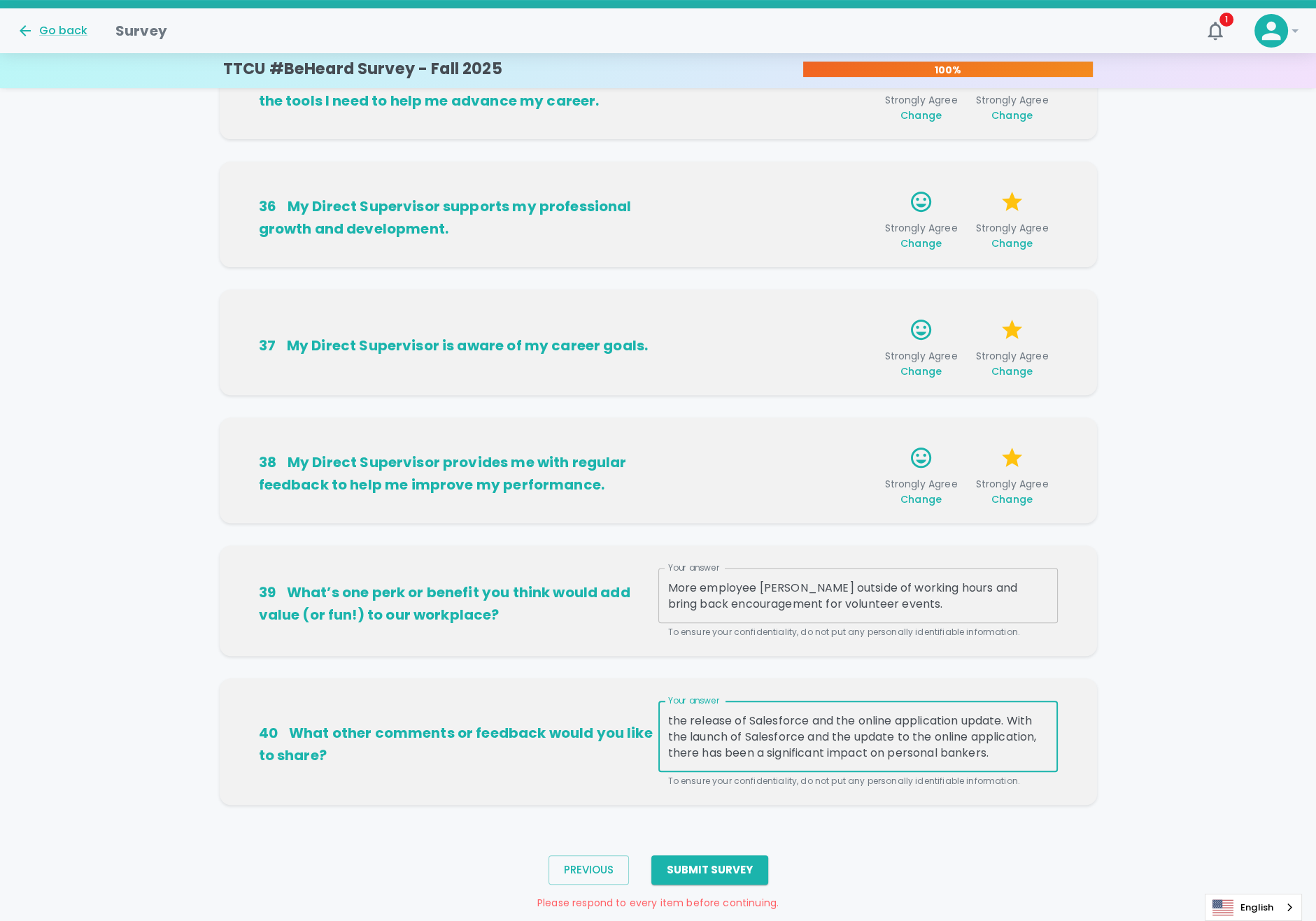
click at [708, 753] on textarea "When new applications that directly impact a specific department are set to be …" at bounding box center [858, 736] width 380 height 48
click at [850, 736] on textarea "When new applications that directly impact a specific department are set to be …" at bounding box center [858, 736] width 380 height 48
click at [896, 750] on textarea "When new applications that directly impact a specific department are set to be …" at bounding box center [858, 736] width 380 height 48
click at [838, 753] on textarea "When new applications that directly impact a specific department are set to be …" at bounding box center [858, 736] width 380 height 48
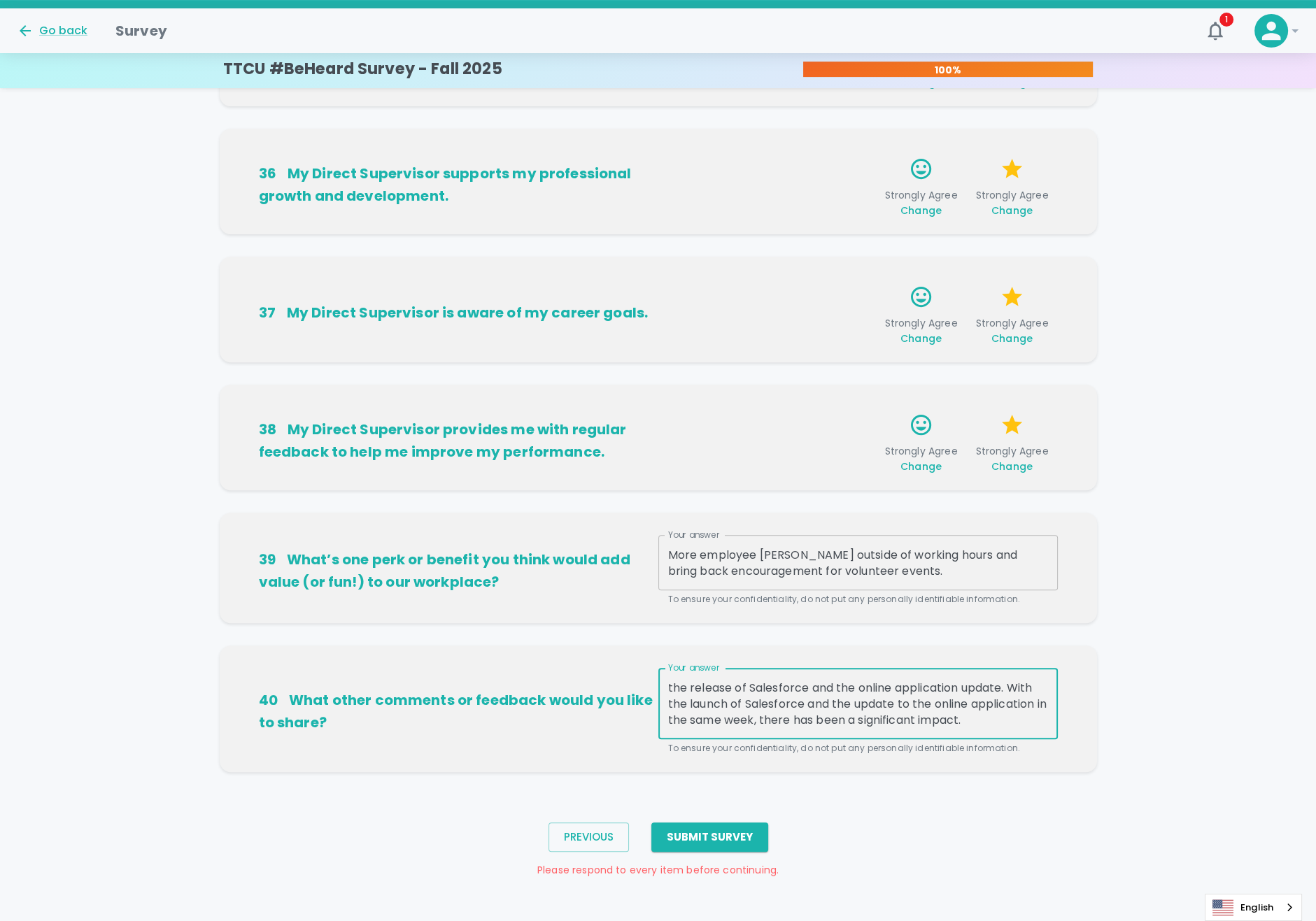
scroll to position [0, 0]
type textarea "When new applications that directly impact a specific department are set to be …"
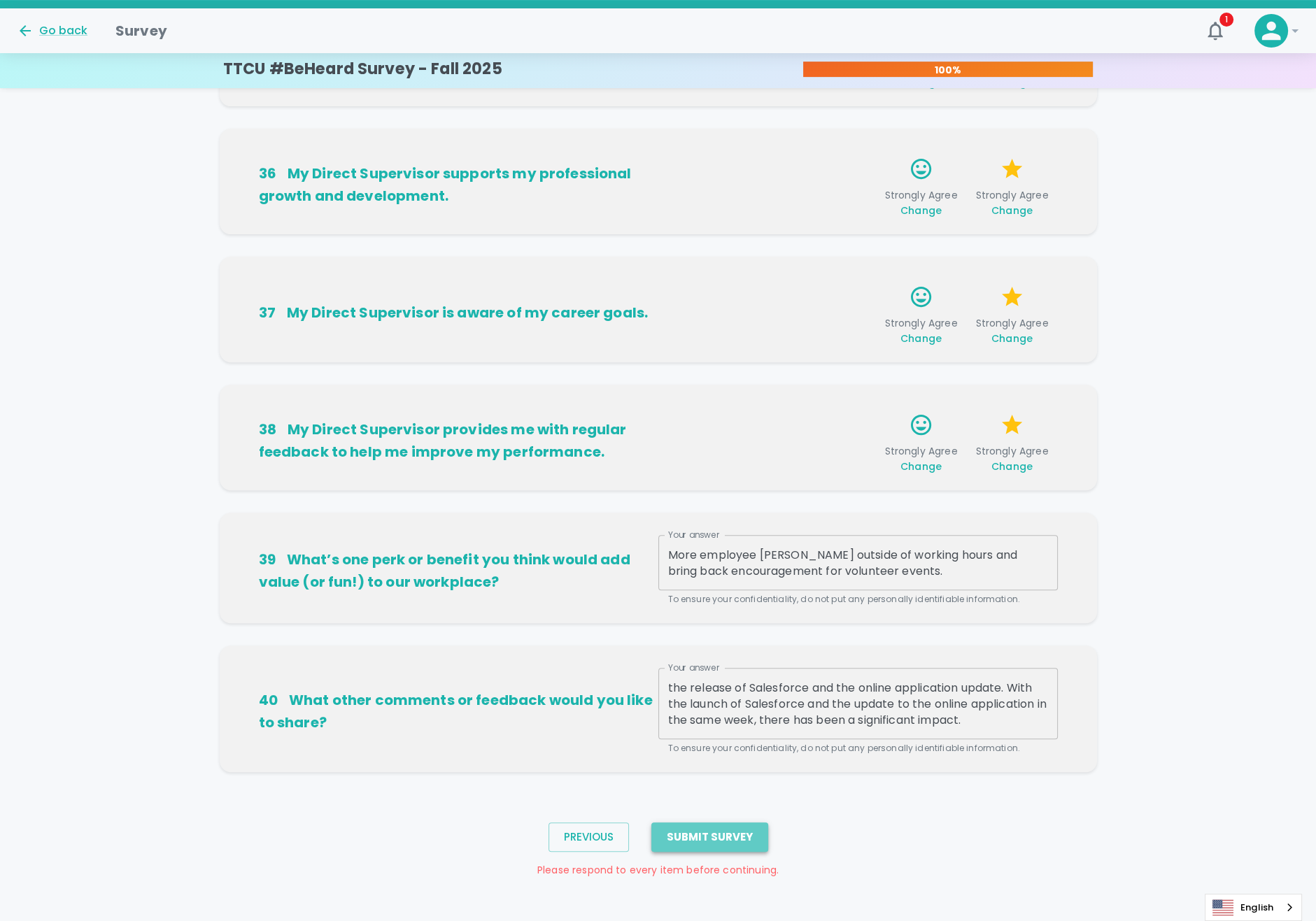
click at [748, 837] on button "Submit Survey" at bounding box center [710, 837] width 117 height 29
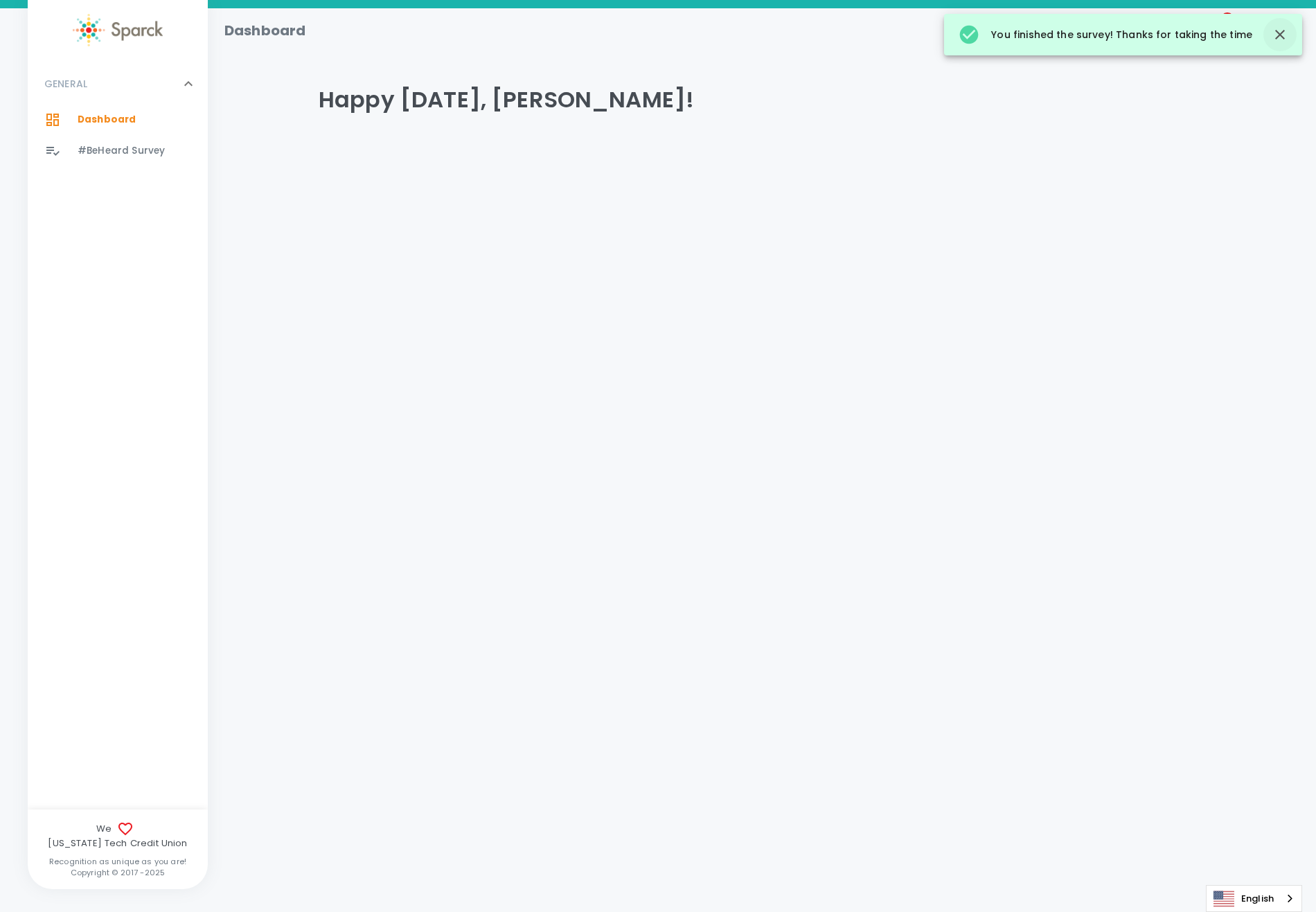
click at [1271, 34] on icon "button" at bounding box center [1280, 35] width 17 height 17
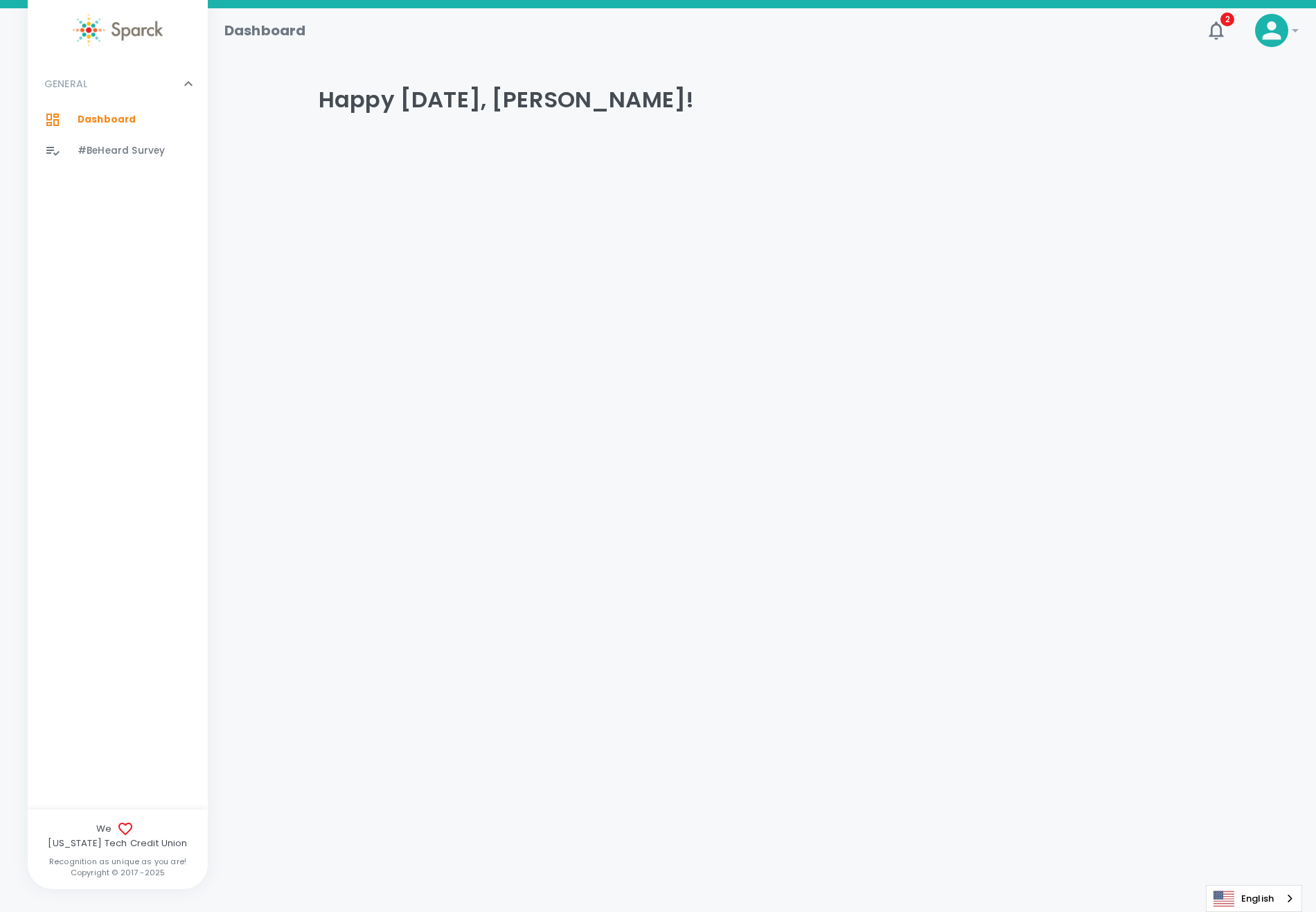
click at [103, 155] on span "#BeHeard Survey" at bounding box center [121, 150] width 88 height 14
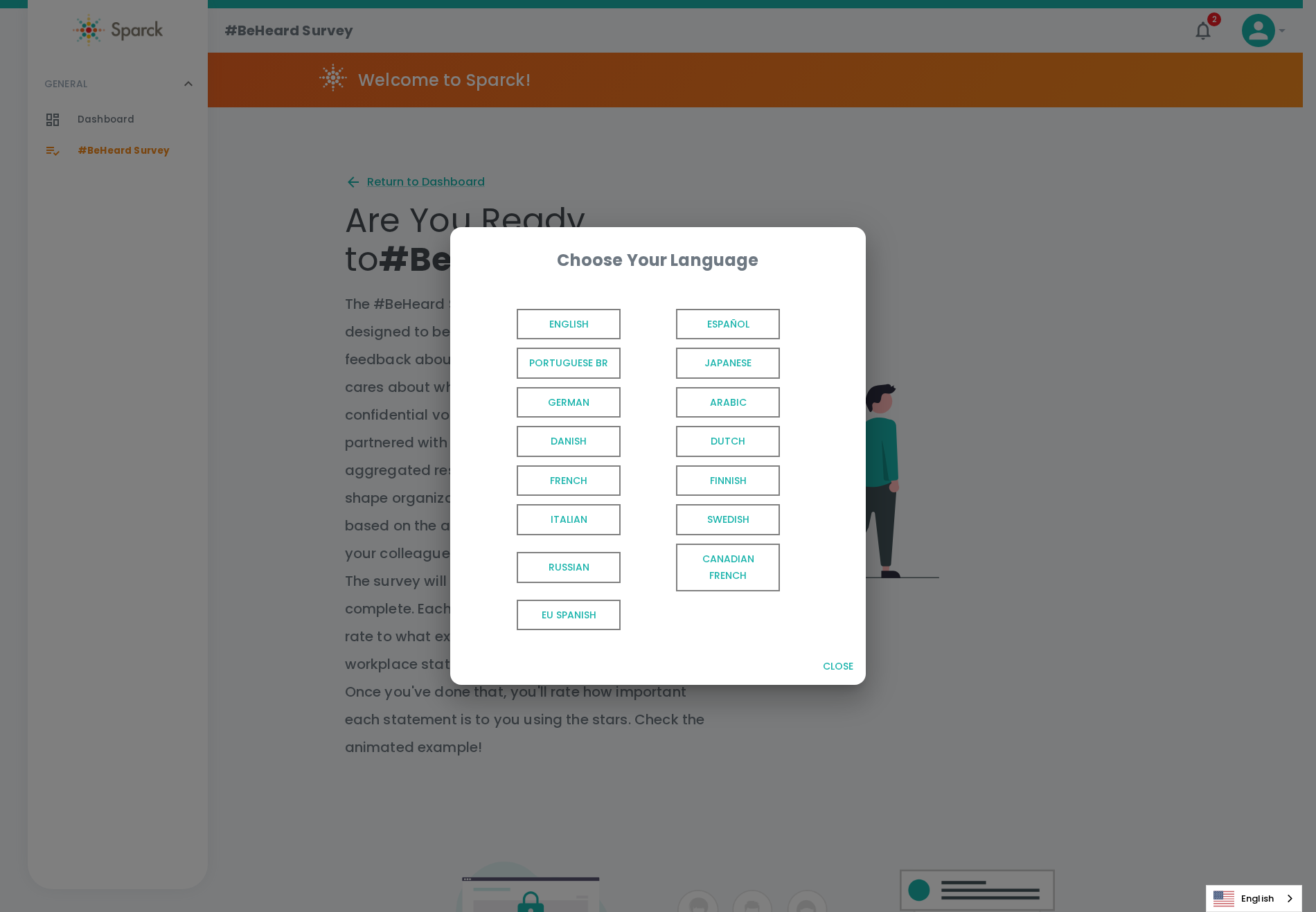
click at [595, 324] on span "English" at bounding box center [568, 324] width 104 height 31
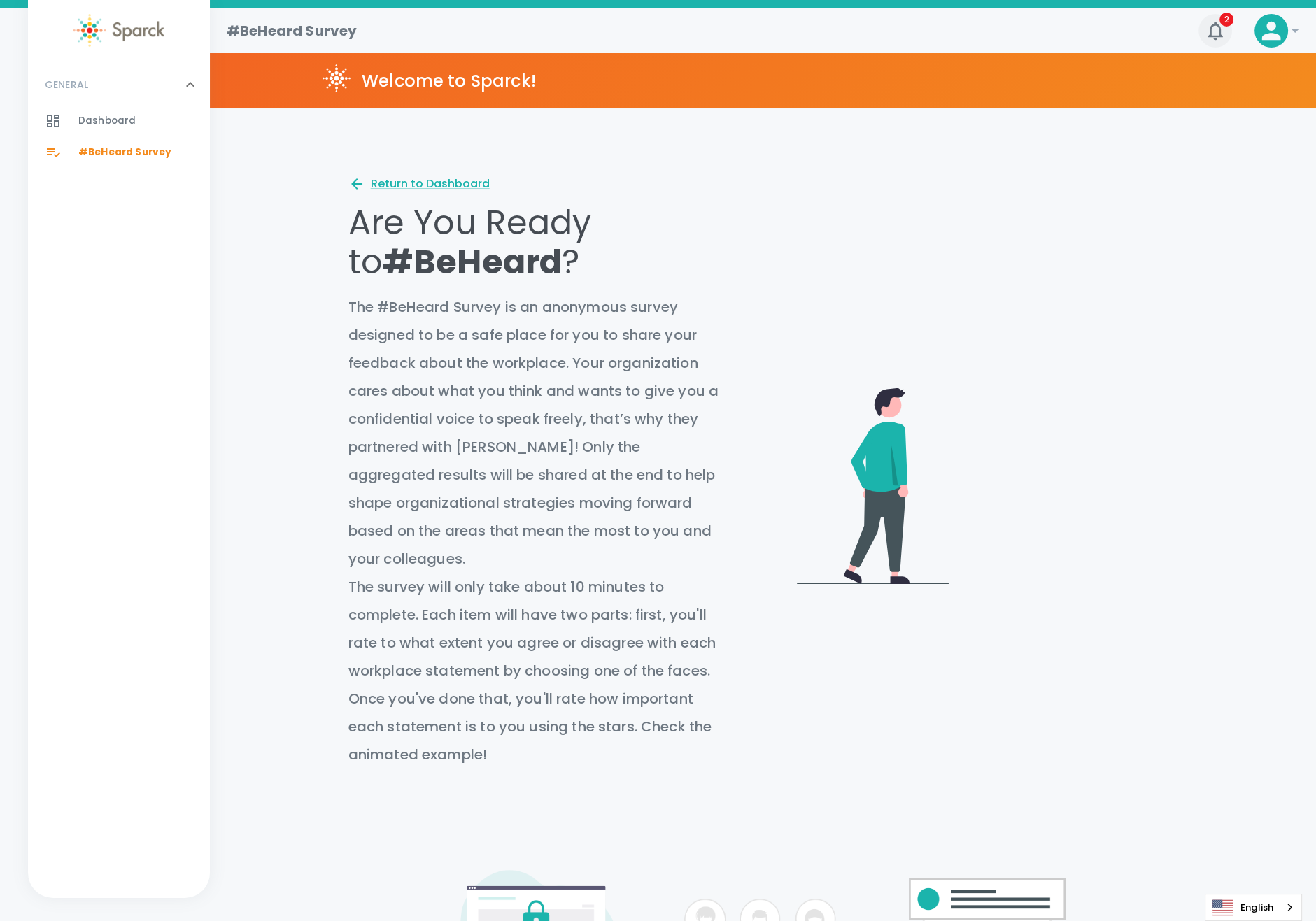
click at [1220, 36] on icon "button" at bounding box center [1215, 30] width 15 height 18
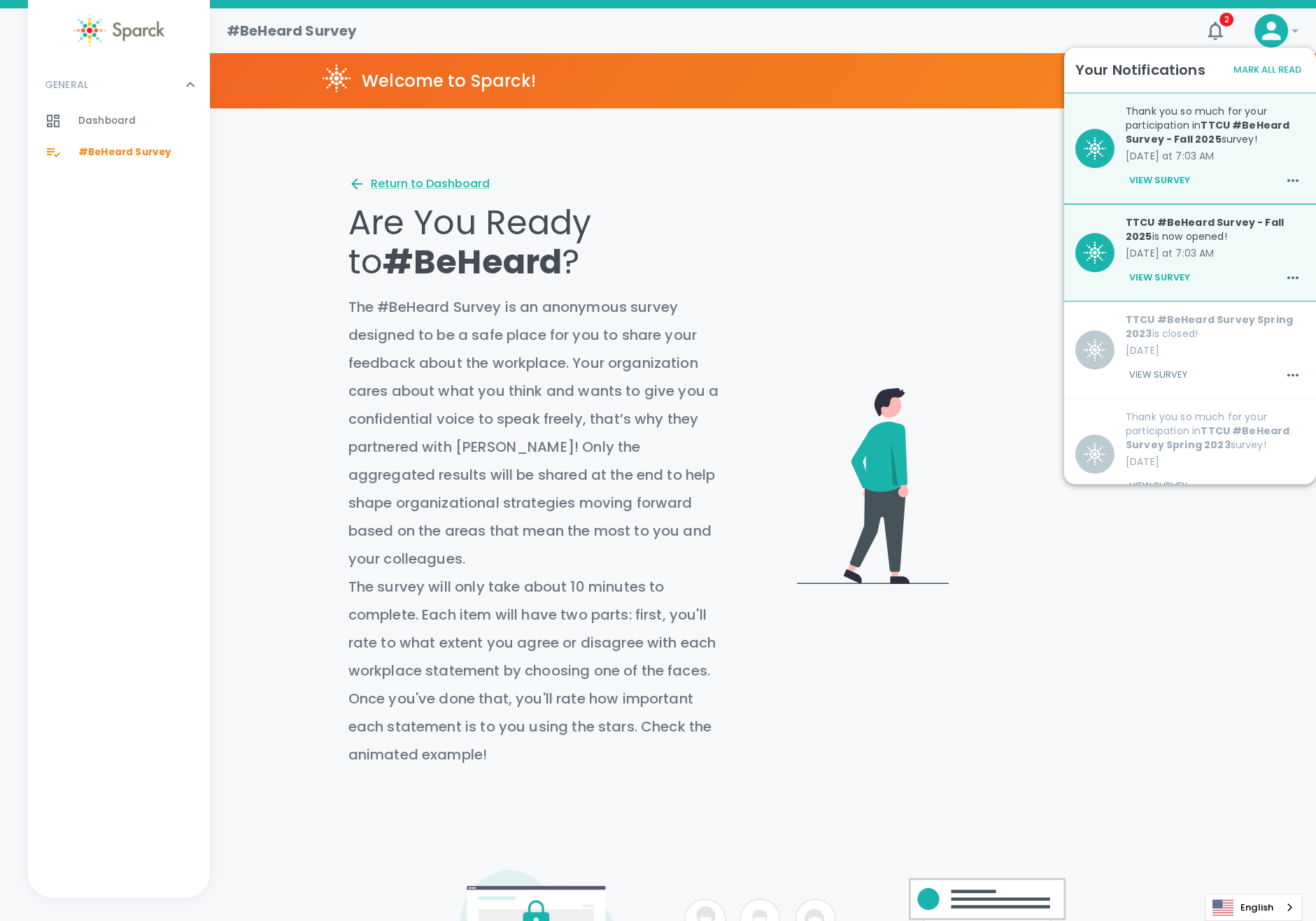
click at [1160, 176] on button "View Survey" at bounding box center [1160, 180] width 68 height 24
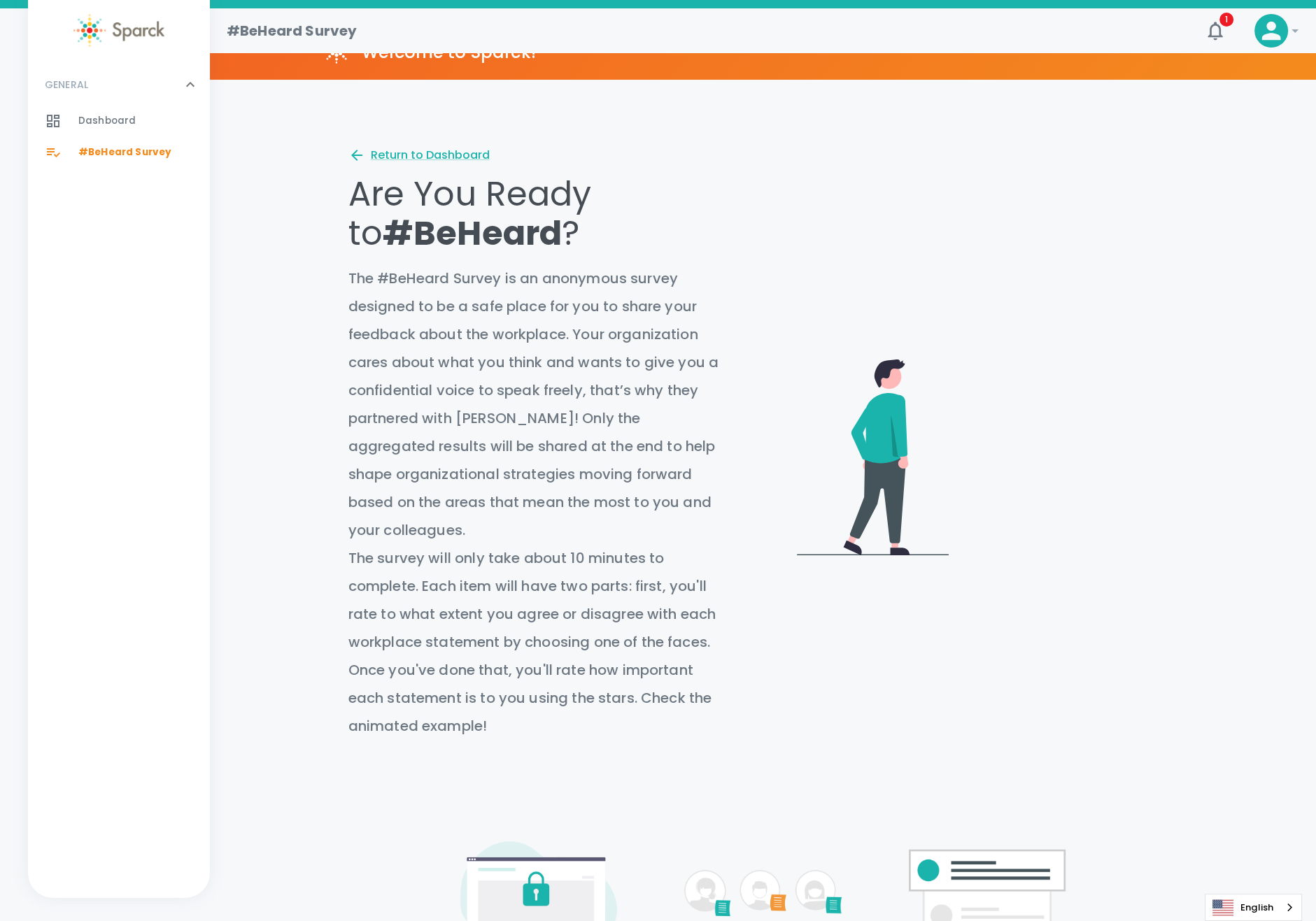
scroll to position [352, 0]
